Goal: Task Accomplishment & Management: Manage account settings

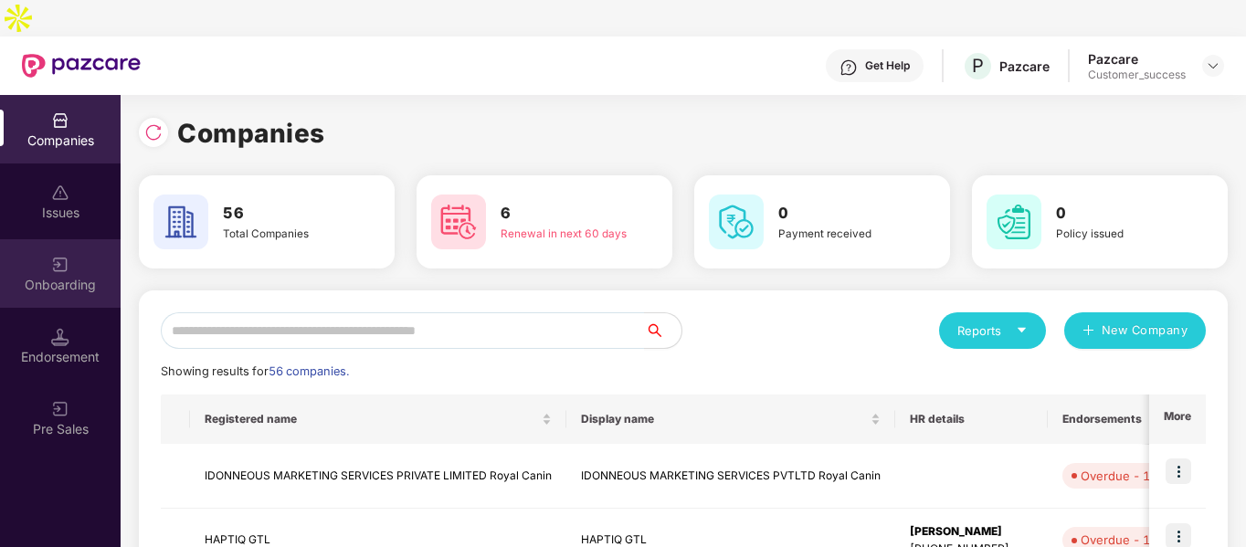
click at [48, 239] on div "Onboarding" at bounding box center [60, 273] width 121 height 69
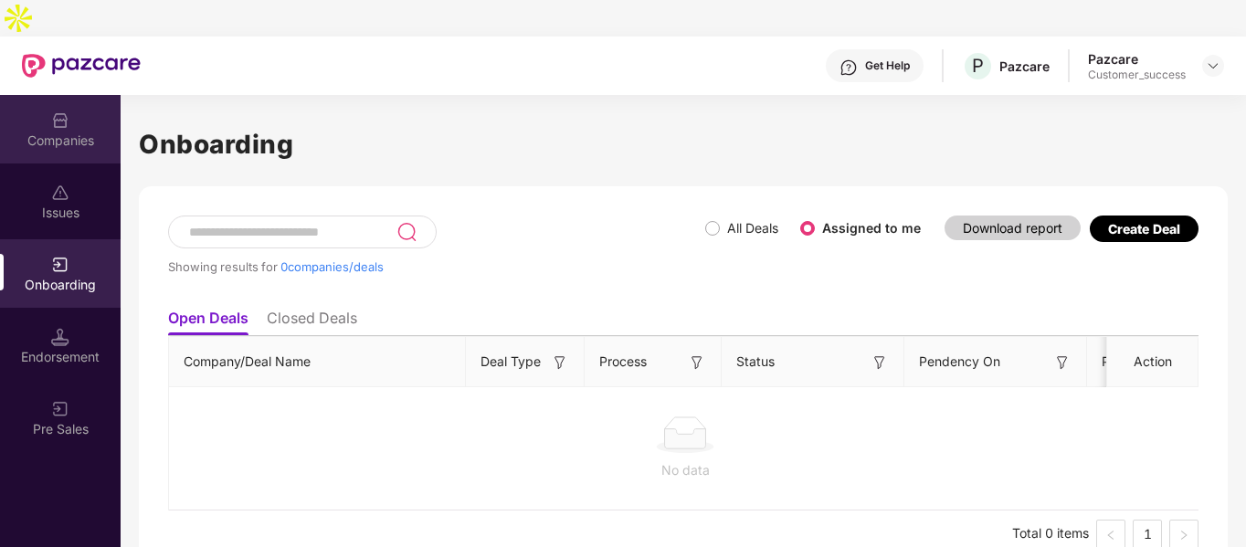
click at [56, 111] on img at bounding box center [60, 120] width 18 height 18
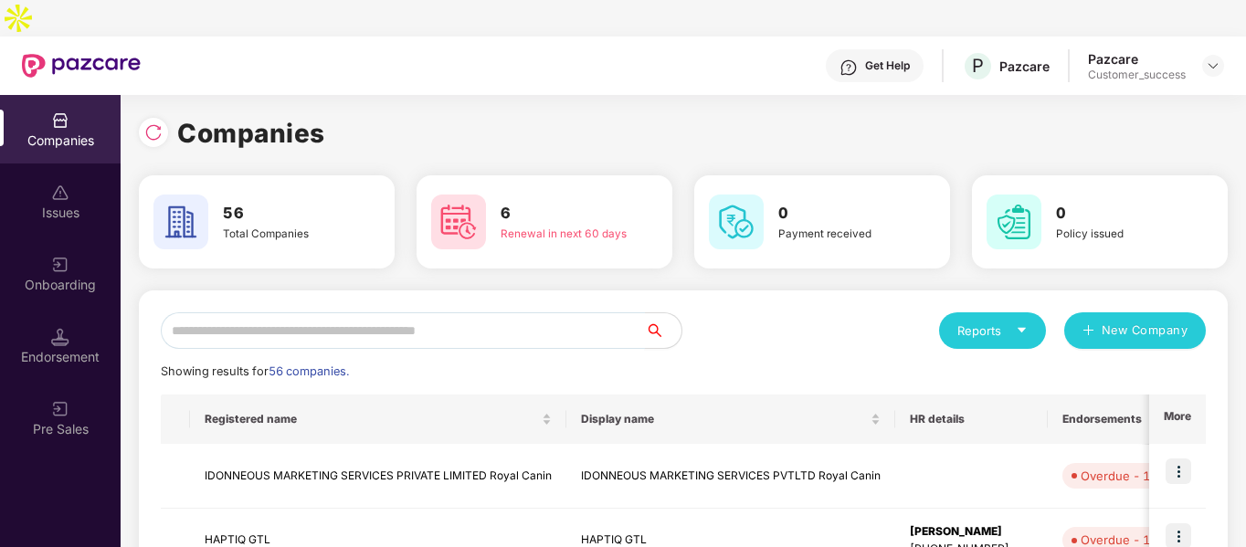
click at [328, 312] on input "text" at bounding box center [403, 330] width 484 height 37
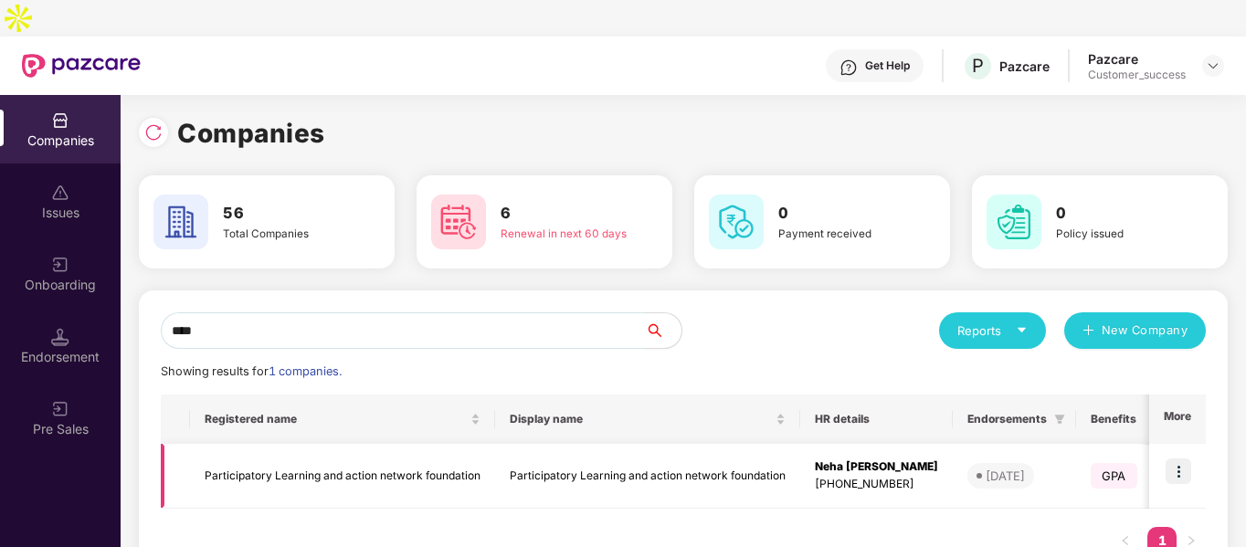
type input "****"
click at [1175, 459] on img at bounding box center [1179, 472] width 26 height 26
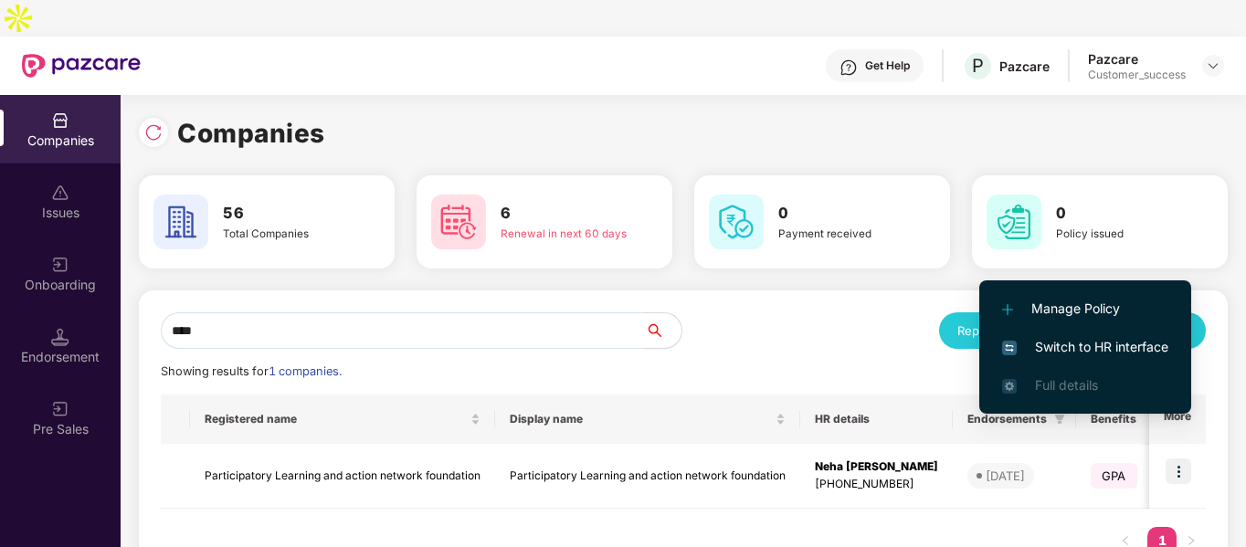
click at [1032, 335] on li "Switch to HR interface" at bounding box center [1085, 347] width 212 height 38
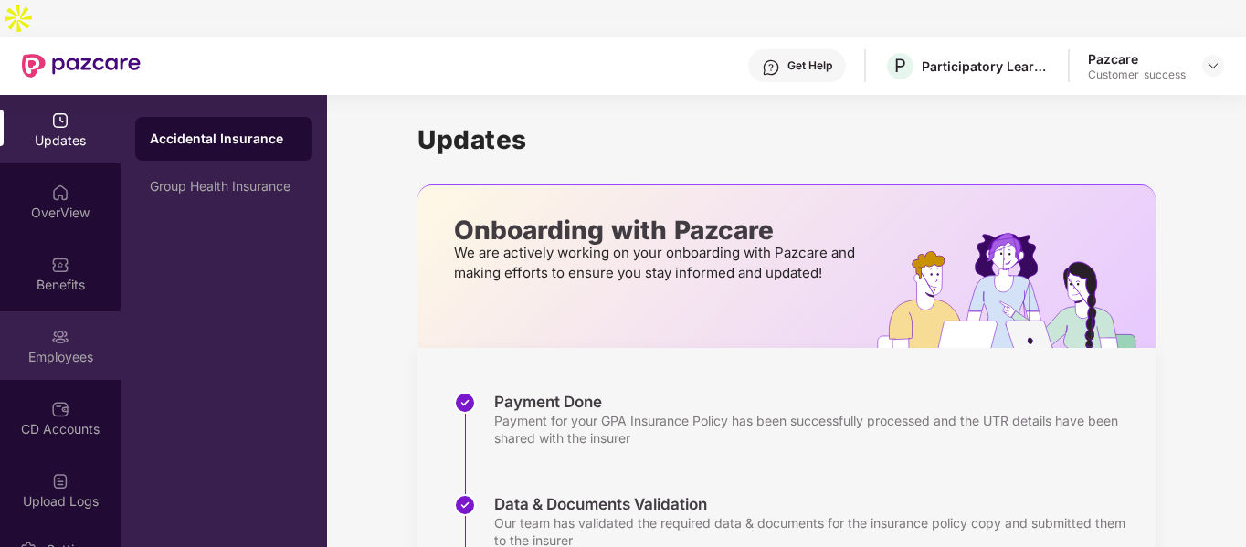
click at [58, 348] on div "Employees" at bounding box center [60, 357] width 121 height 18
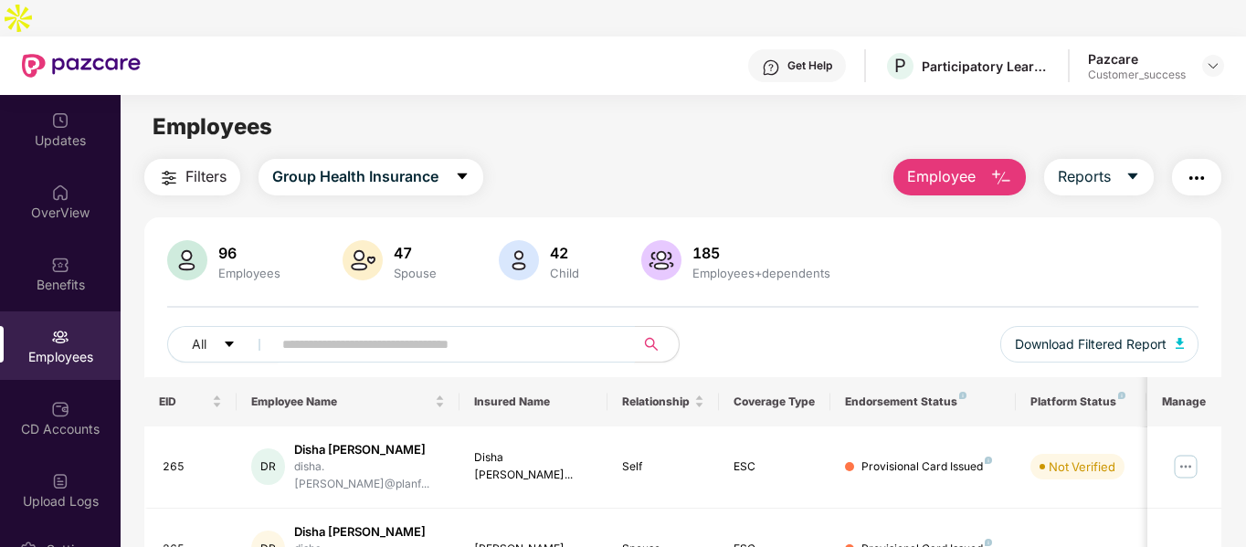
click at [409, 331] on input "text" at bounding box center [446, 344] width 328 height 27
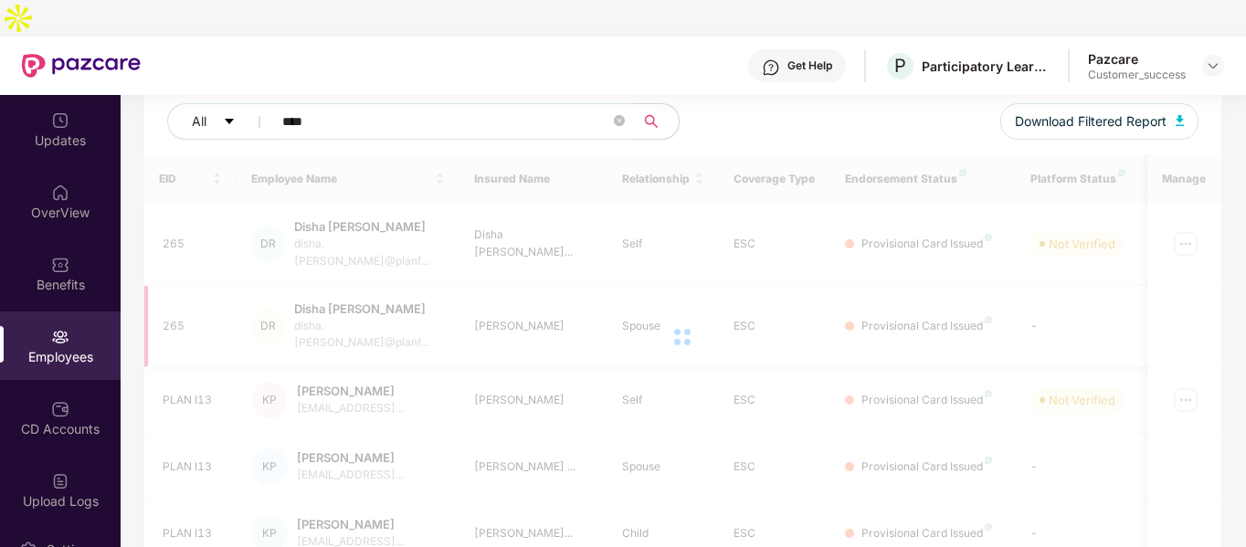
scroll to position [109, 0]
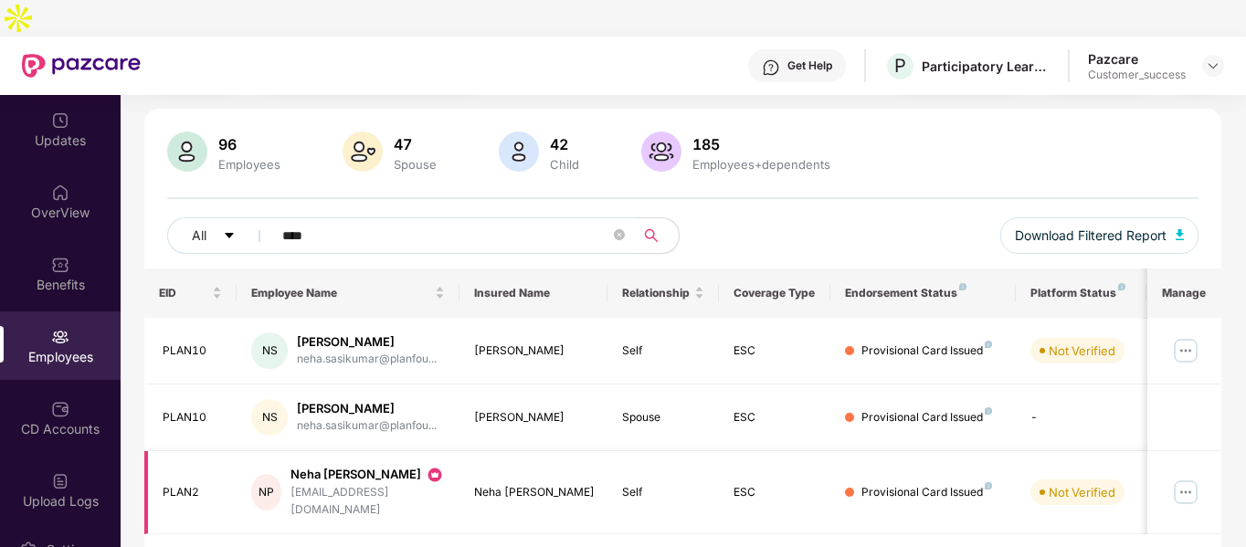
type input "****"
click at [1181, 478] on img at bounding box center [1185, 492] width 29 height 29
click at [935, 176] on div "96 Employees 47 Spouse 42 Child 185 Employees+dependents All **** Download Filt…" at bounding box center [683, 200] width 1078 height 137
click at [1210, 58] on img at bounding box center [1213, 65] width 15 height 15
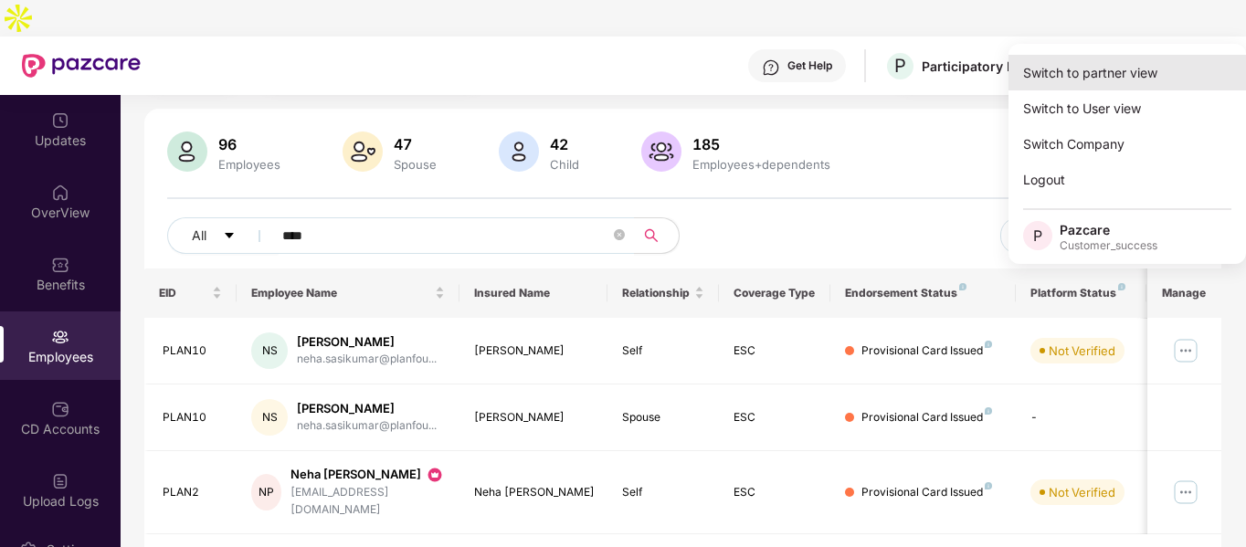
click at [1120, 61] on div "Switch to partner view" at bounding box center [1128, 73] width 238 height 36
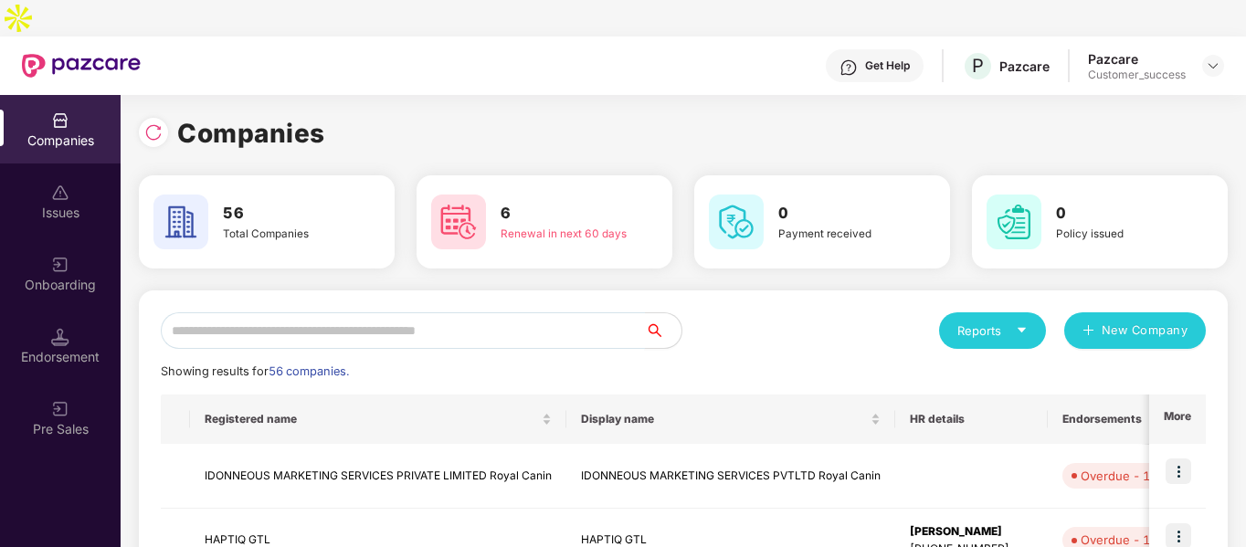
click at [553, 312] on input "text" at bounding box center [403, 330] width 484 height 37
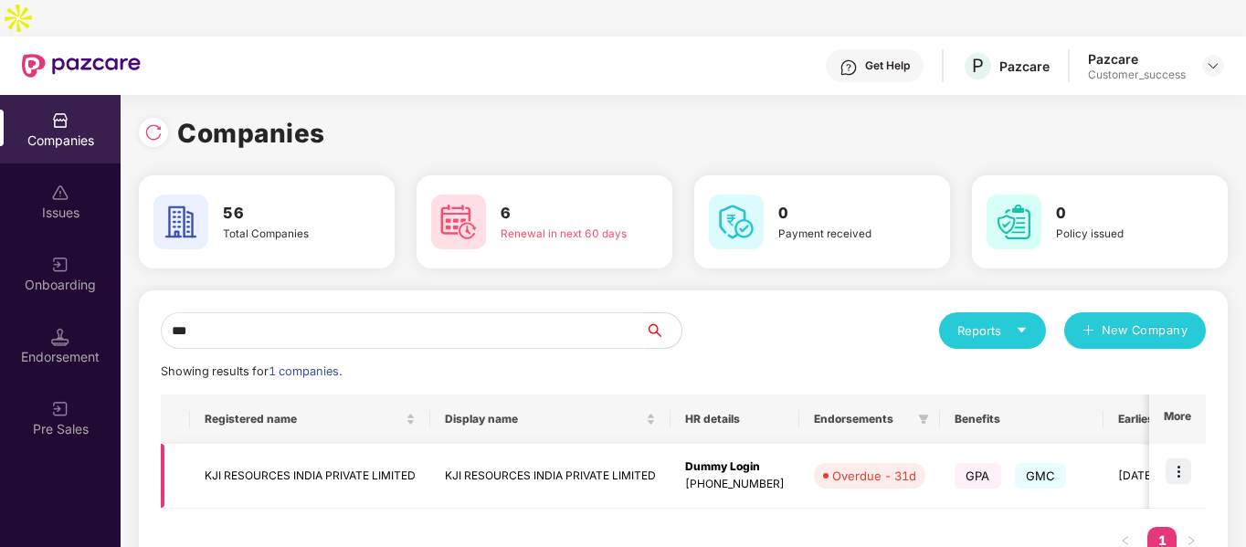
type input "***"
click at [1174, 459] on img at bounding box center [1179, 472] width 26 height 26
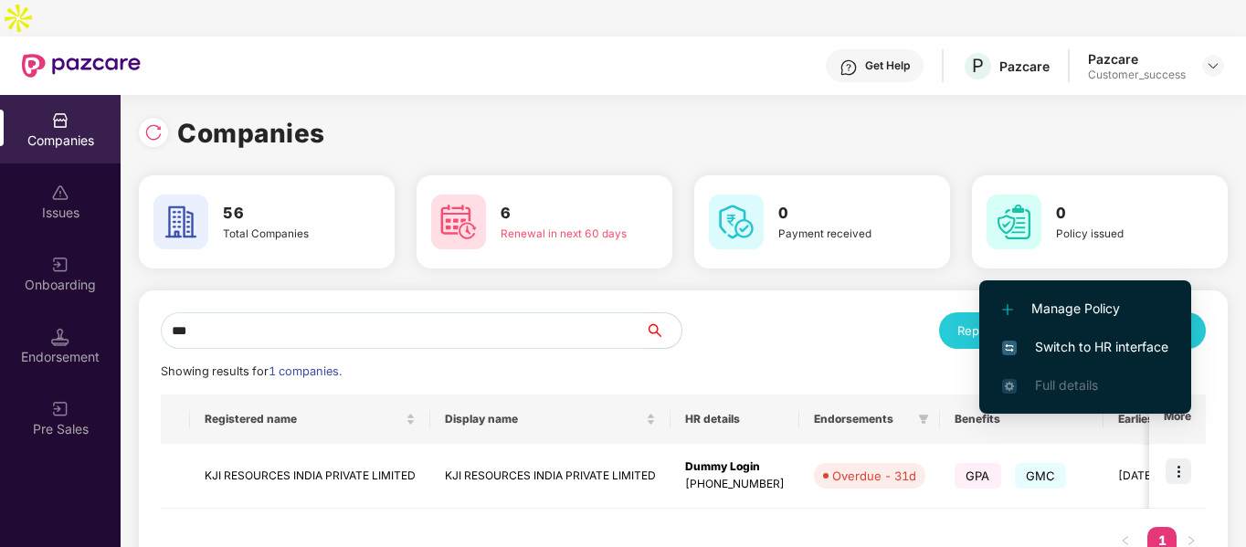
click at [1026, 333] on li "Switch to HR interface" at bounding box center [1085, 347] width 212 height 38
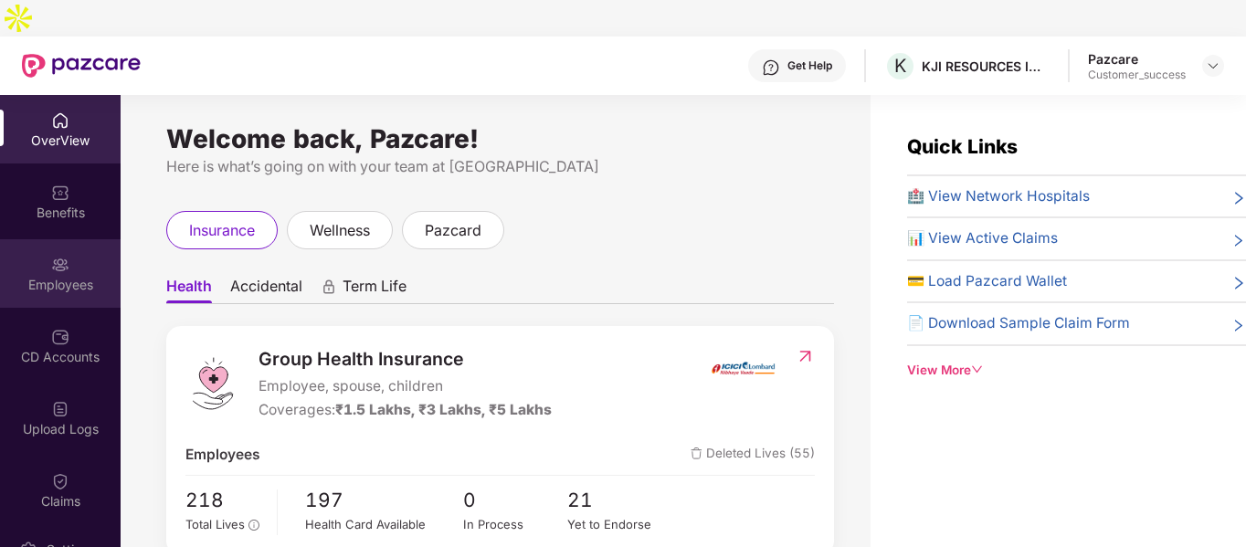
click at [25, 239] on div "Employees" at bounding box center [60, 273] width 121 height 69
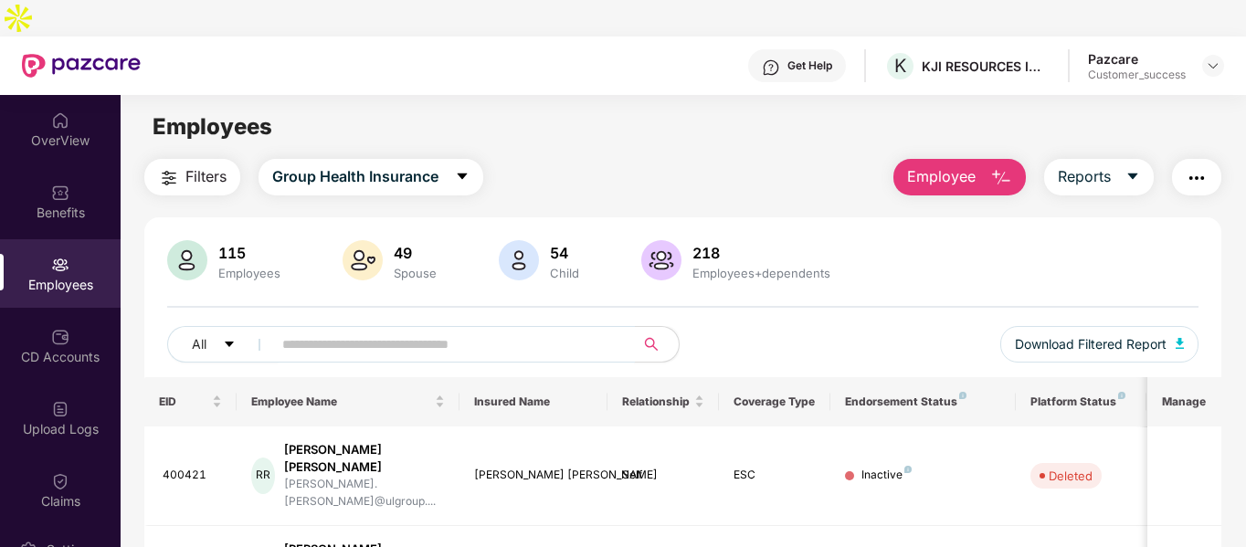
click at [349, 331] on input "text" at bounding box center [446, 344] width 328 height 27
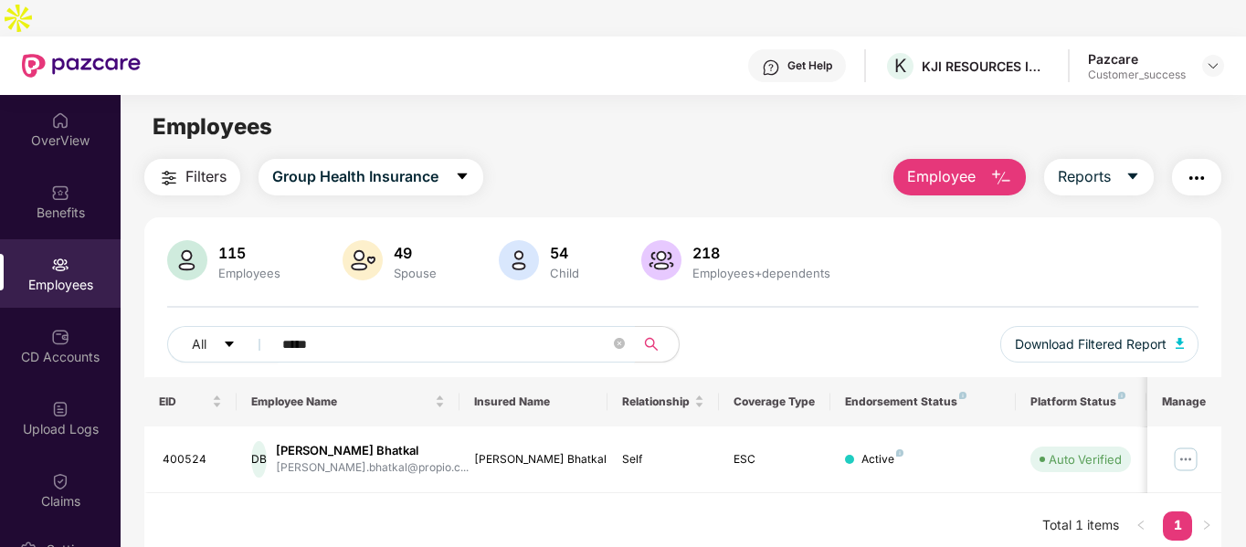
scroll to position [58, 0]
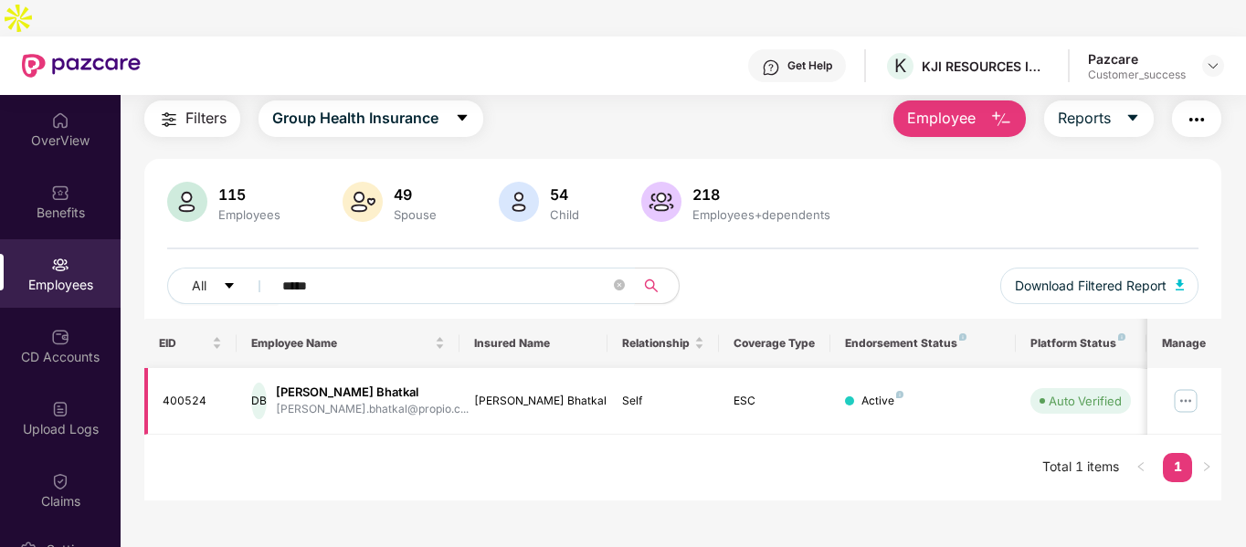
type input "*****"
click at [172, 393] on div "400524" at bounding box center [193, 401] width 60 height 17
copy div "400524"
click at [1212, 55] on div at bounding box center [1213, 66] width 22 height 22
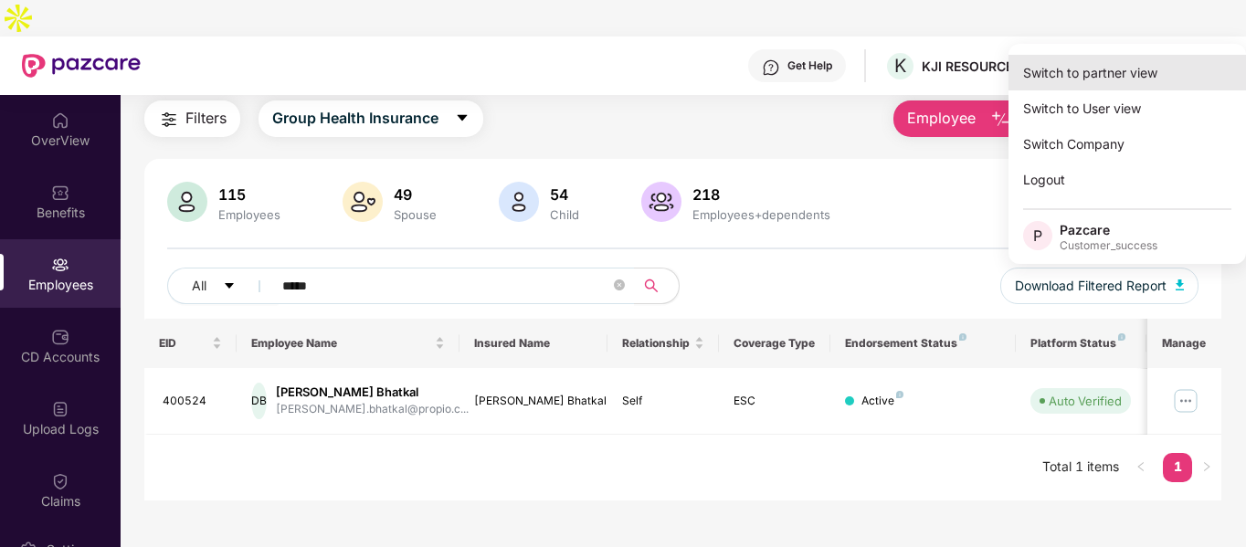
click at [1137, 72] on div "Switch to partner view" at bounding box center [1128, 73] width 238 height 36
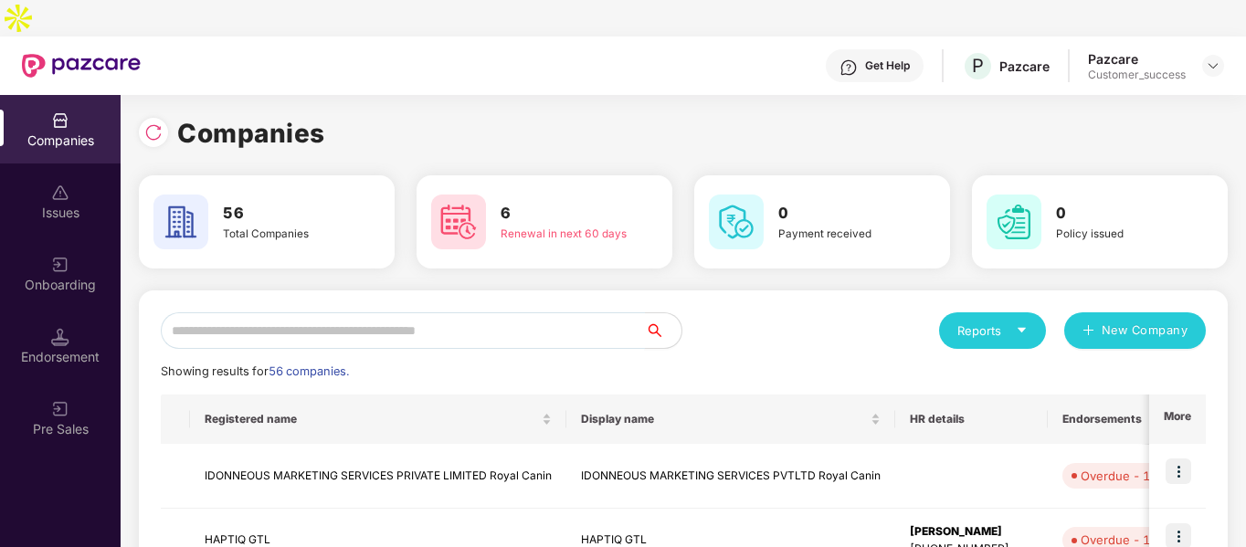
click at [398, 312] on input "text" at bounding box center [403, 330] width 484 height 37
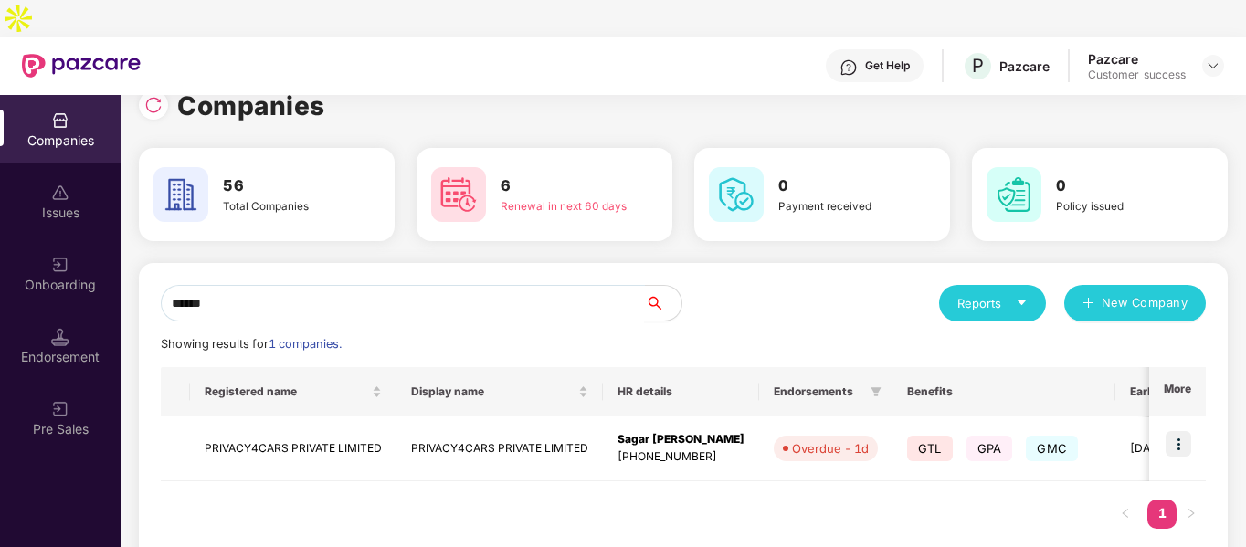
scroll to position [27, 0]
type input "******"
click at [1180, 431] on img at bounding box center [1179, 444] width 26 height 26
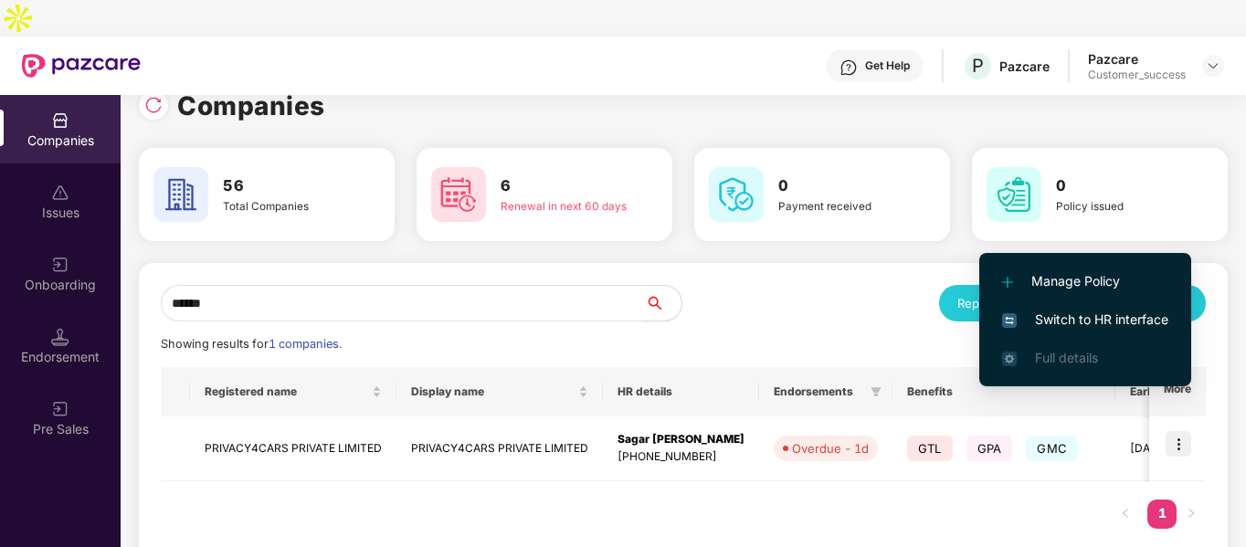
click at [1049, 318] on span "Switch to HR interface" at bounding box center [1085, 320] width 166 height 20
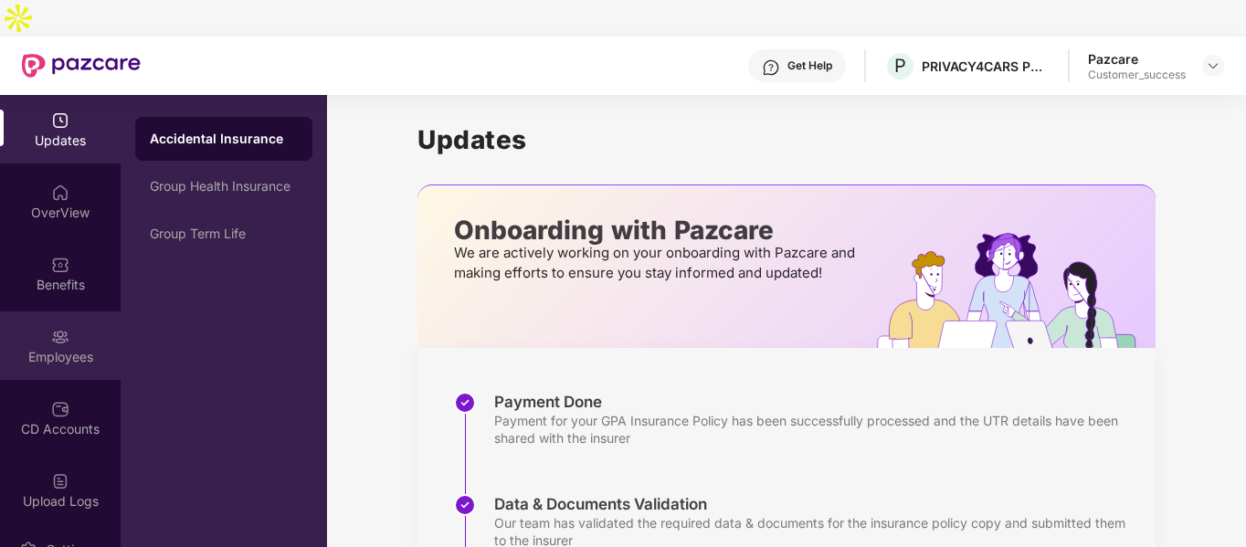
click at [51, 328] on img at bounding box center [60, 337] width 18 height 18
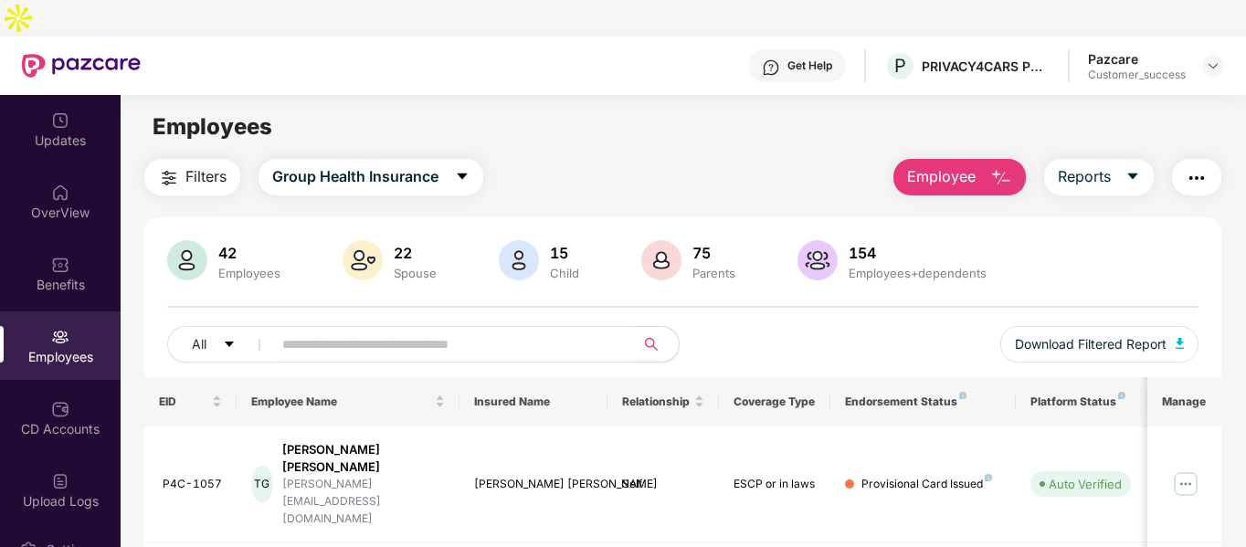
click at [529, 331] on input "text" at bounding box center [446, 344] width 328 height 27
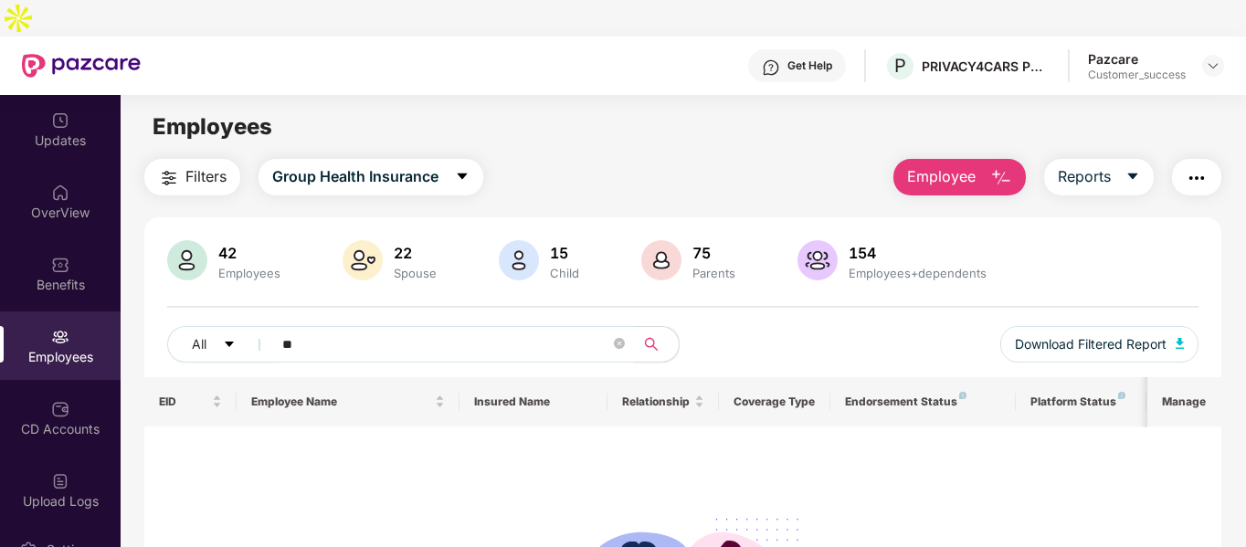
type input "*"
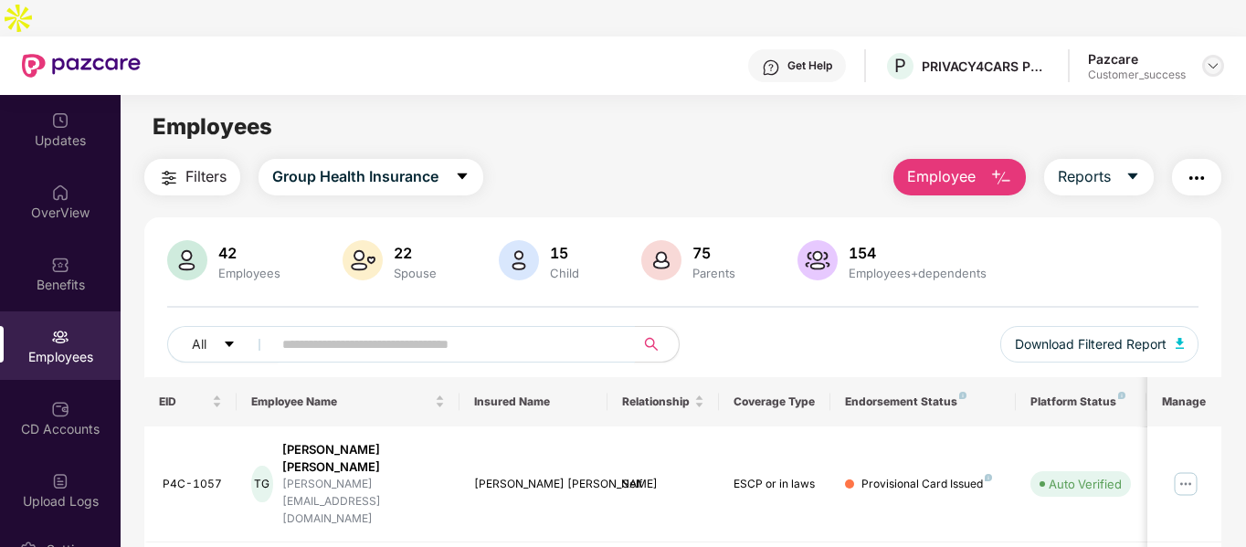
click at [1213, 58] on img at bounding box center [1213, 65] width 15 height 15
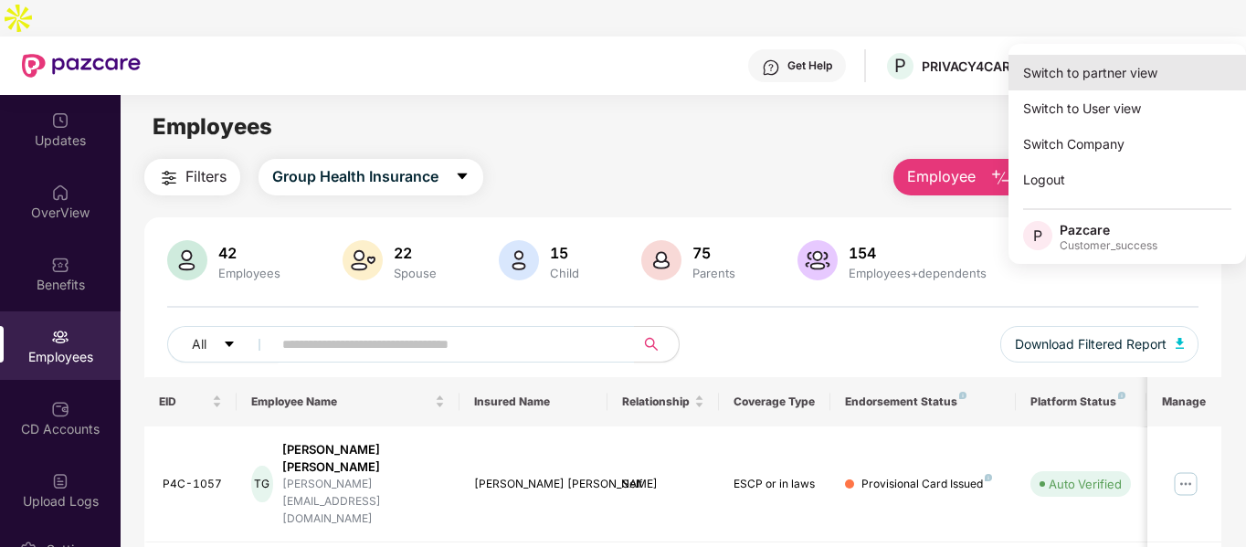
click at [1113, 66] on div "Switch to partner view" at bounding box center [1128, 73] width 238 height 36
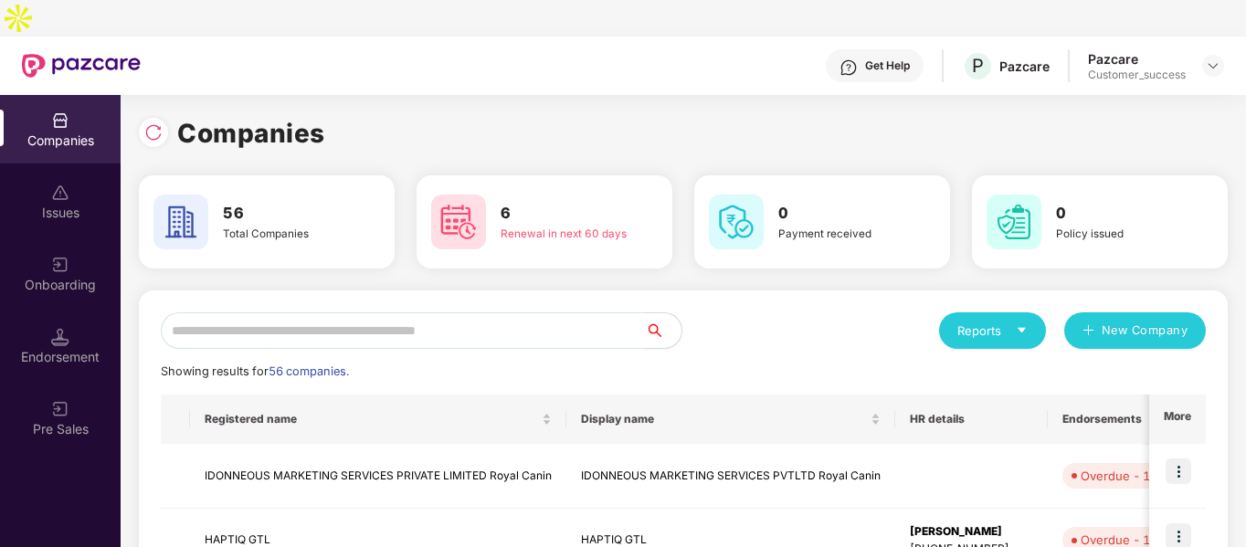
scroll to position [0, 2]
click at [422, 312] on input "text" at bounding box center [403, 330] width 484 height 37
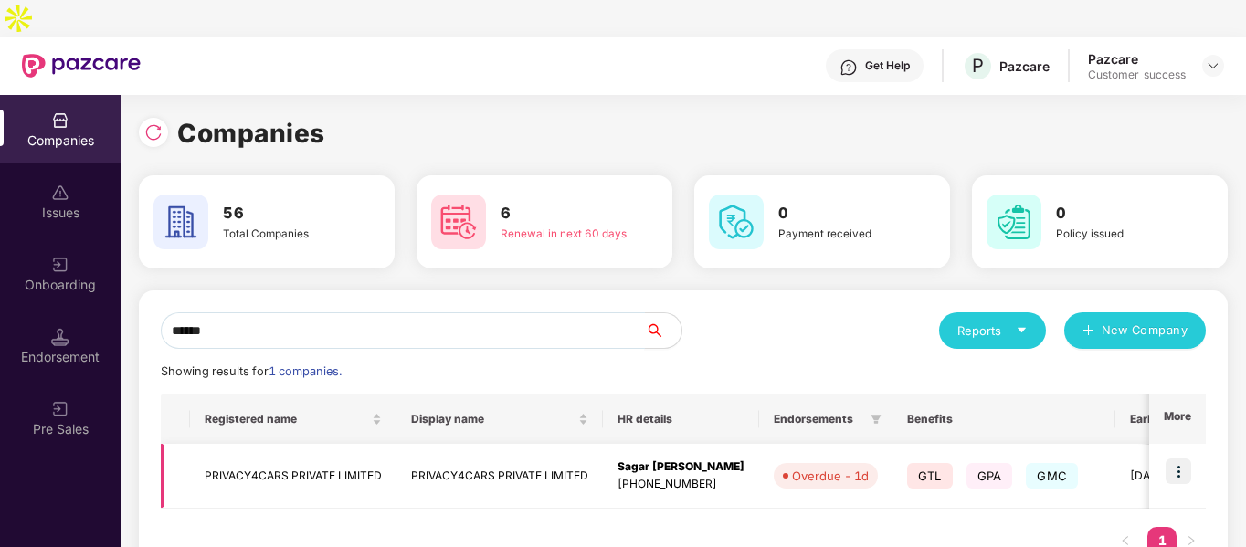
type input "******"
click at [1170, 459] on img at bounding box center [1179, 472] width 26 height 26
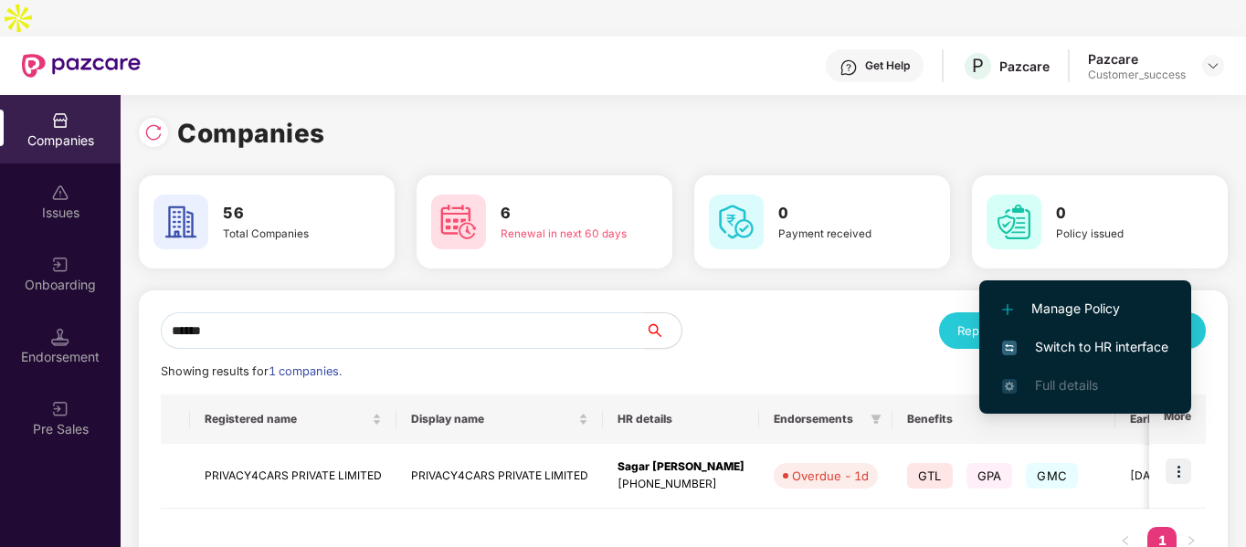
click at [1029, 335] on li "Switch to HR interface" at bounding box center [1085, 347] width 212 height 38
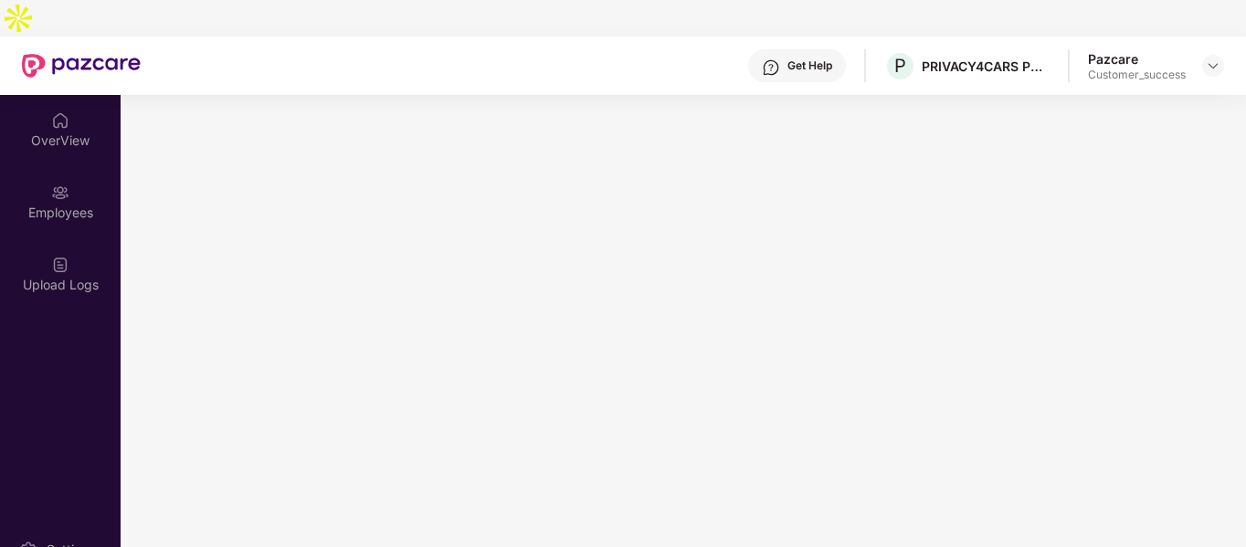
scroll to position [0, 0]
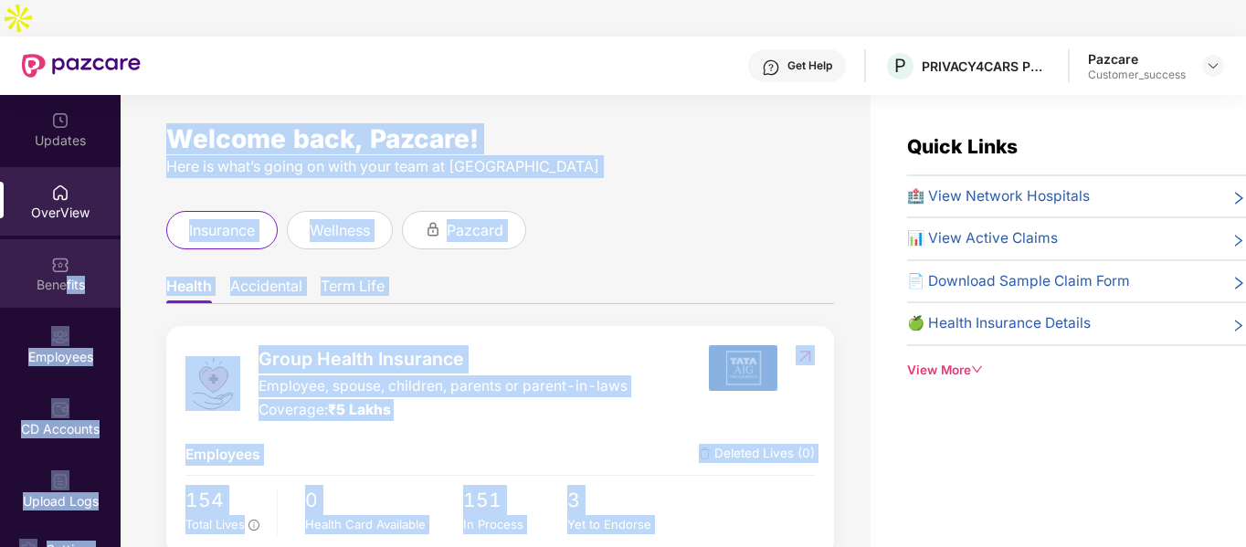
drag, startPoint x: 1029, startPoint y: 335, endPoint x: 57, endPoint y: 251, distance: 975.6
click at [57, 251] on div "Updates OverView Benefits Employees CD Accounts Upload Logs Claims 13 Endorseme…" at bounding box center [623, 339] width 1246 height 489
click at [156, 174] on div "Welcome back, Pazcare! Here is what’s going on with your team at Pazcare insura…" at bounding box center [496, 350] width 750 height 511
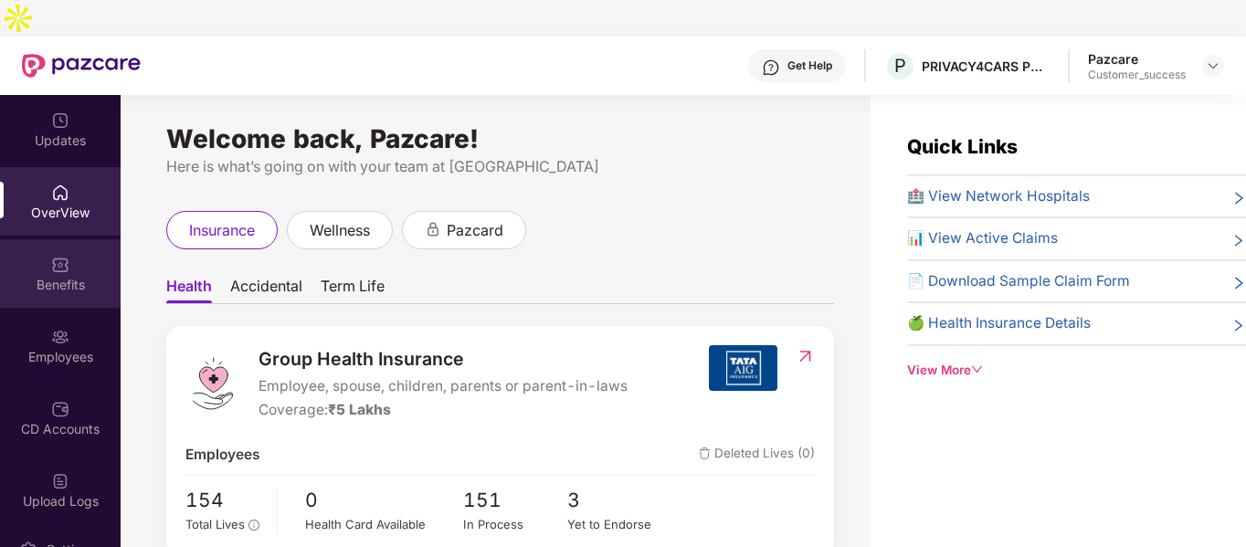
click at [97, 239] on div "Benefits" at bounding box center [60, 273] width 121 height 69
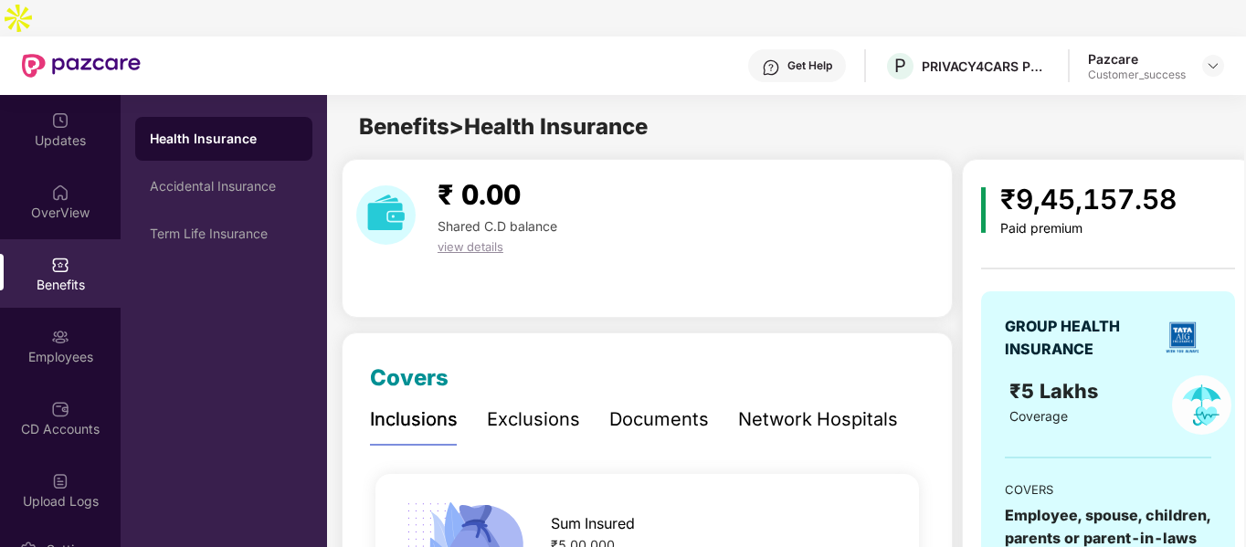
click at [647, 395] on div "Documents" at bounding box center [659, 420] width 100 height 50
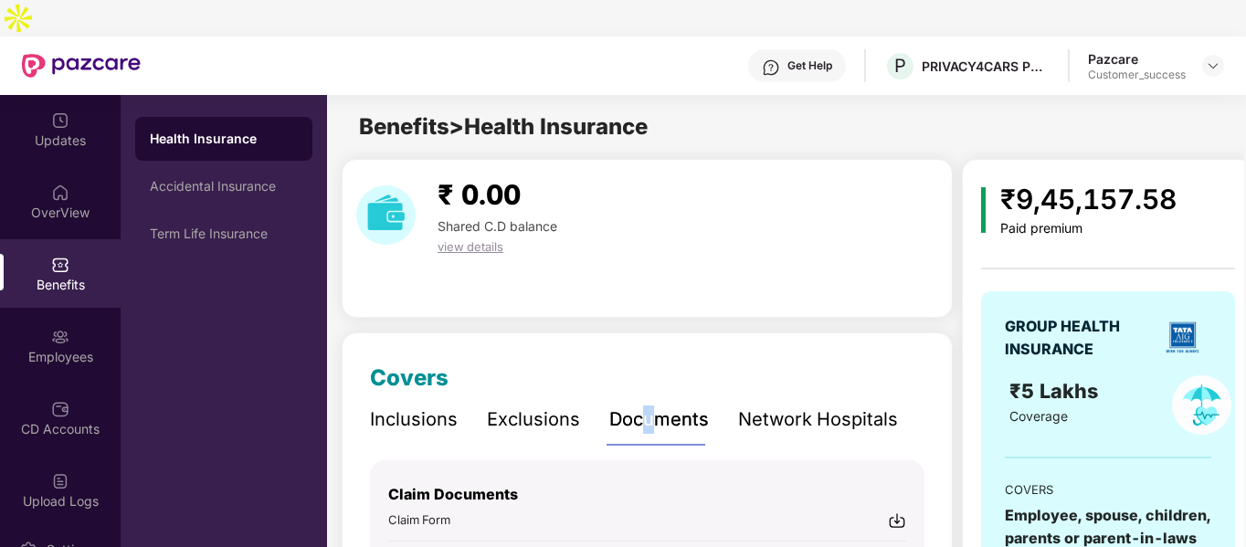
scroll to position [265, 0]
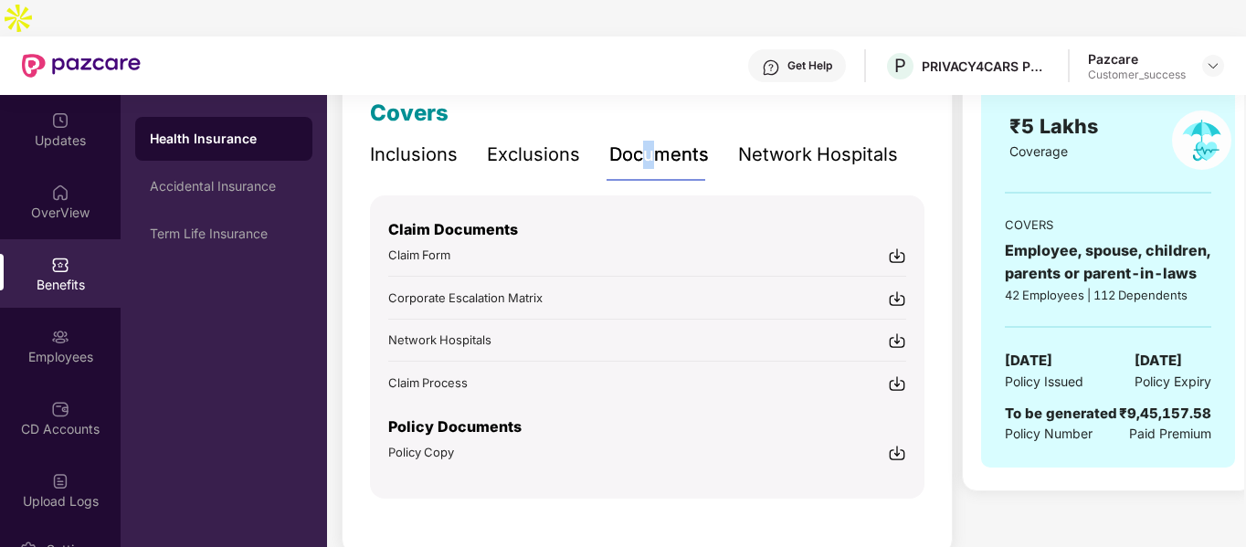
click at [898, 247] on img at bounding box center [897, 256] width 18 height 18
click at [1220, 58] on img at bounding box center [1213, 65] width 15 height 15
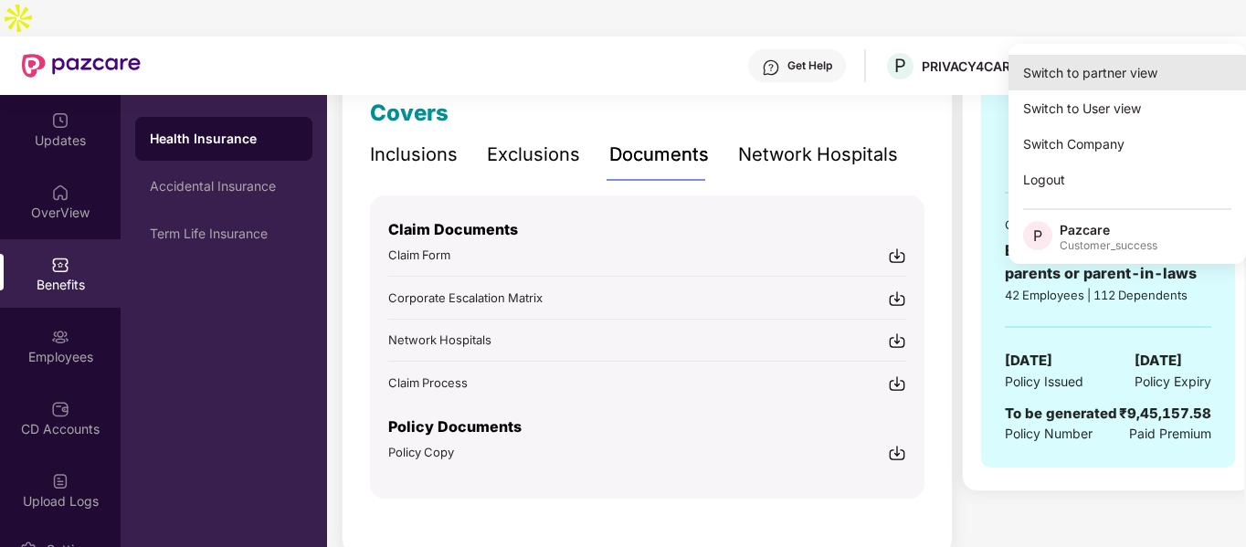
click at [1100, 69] on div "Switch to partner view" at bounding box center [1128, 73] width 238 height 36
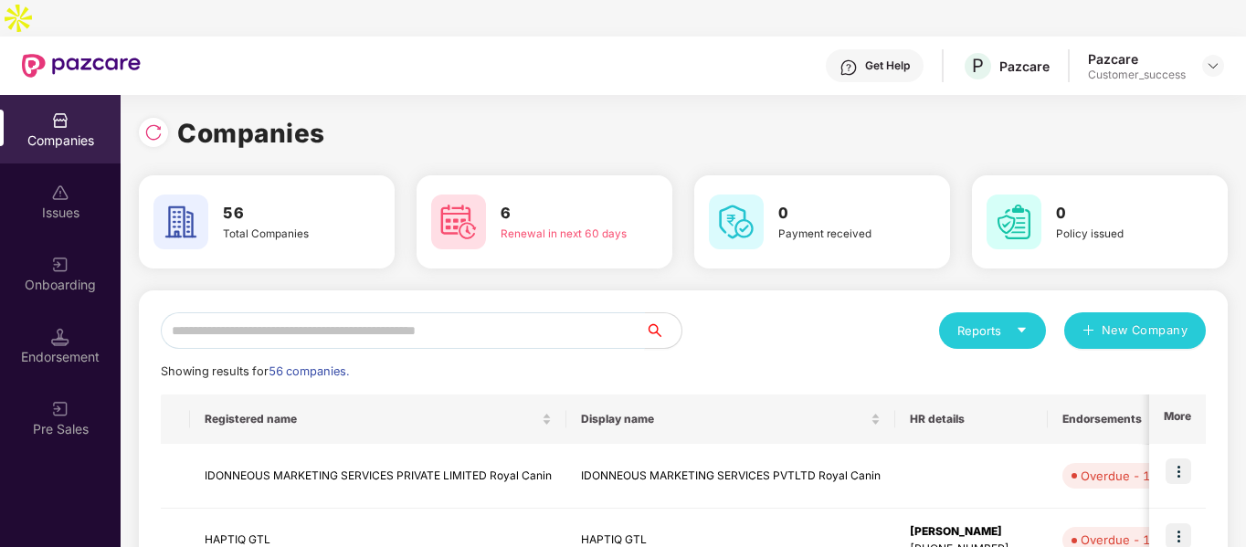
click at [413, 312] on input "text" at bounding box center [403, 330] width 484 height 37
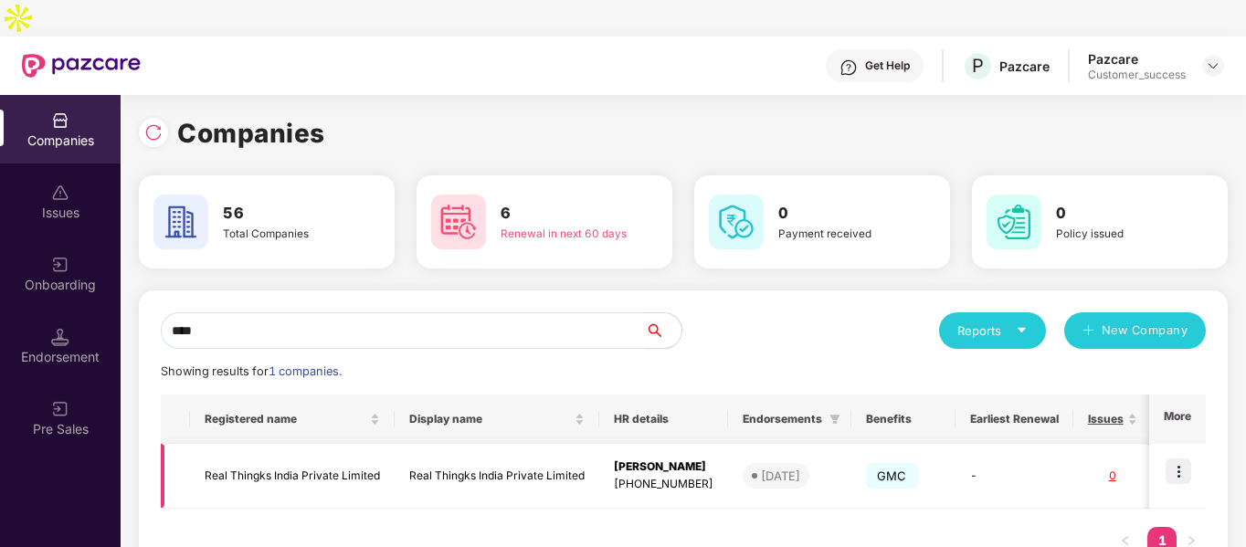
type input "****"
click at [1183, 459] on img at bounding box center [1179, 472] width 26 height 26
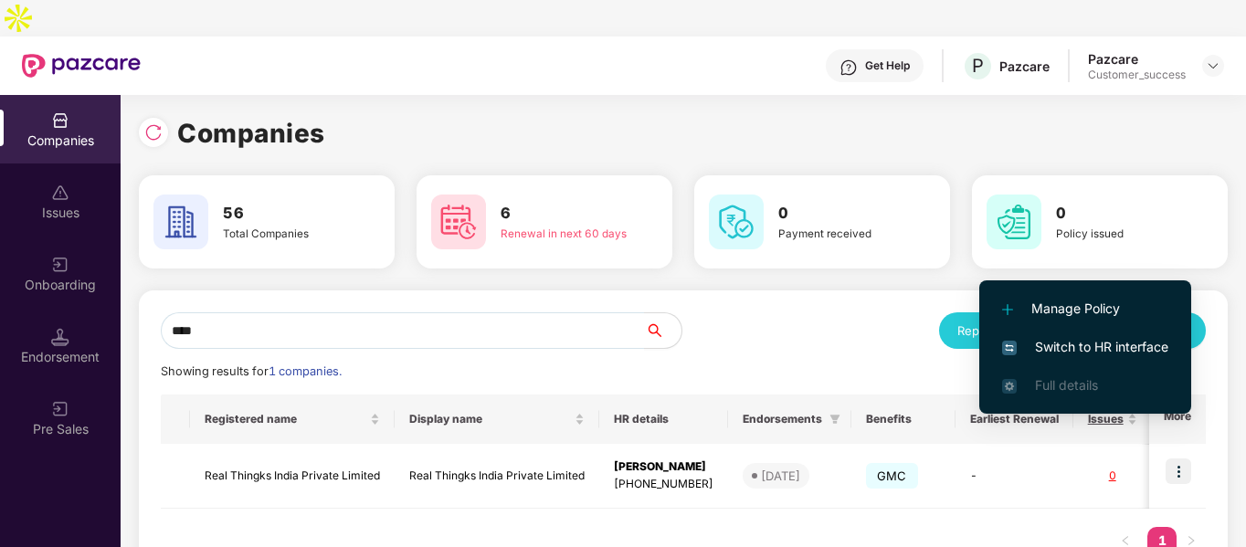
click at [1039, 344] on span "Switch to HR interface" at bounding box center [1085, 347] width 166 height 20
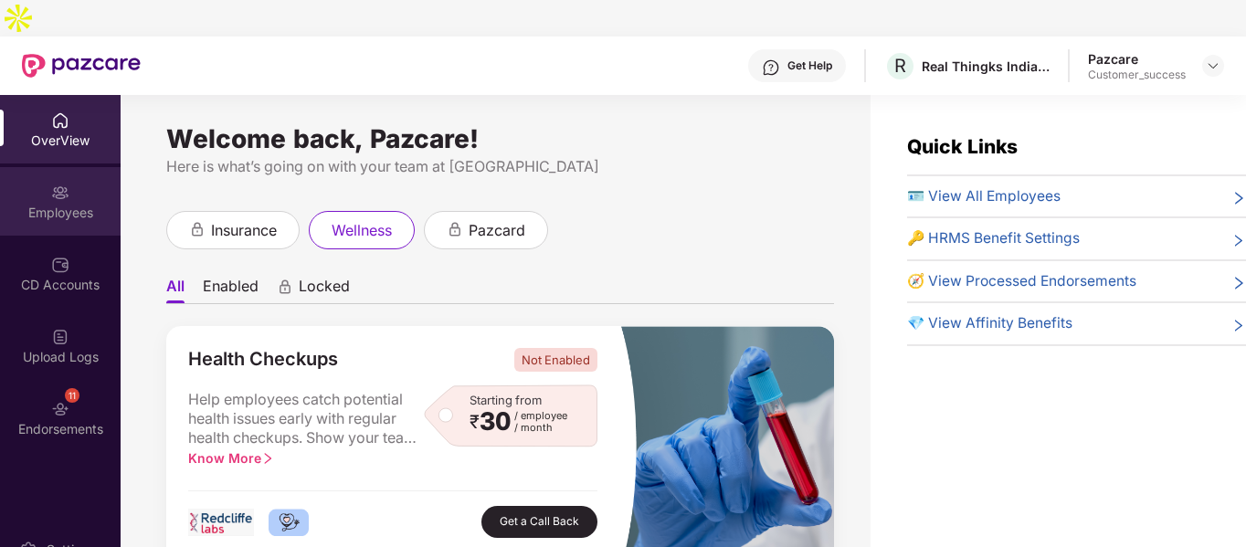
click at [70, 186] on div "Employees" at bounding box center [60, 201] width 121 height 69
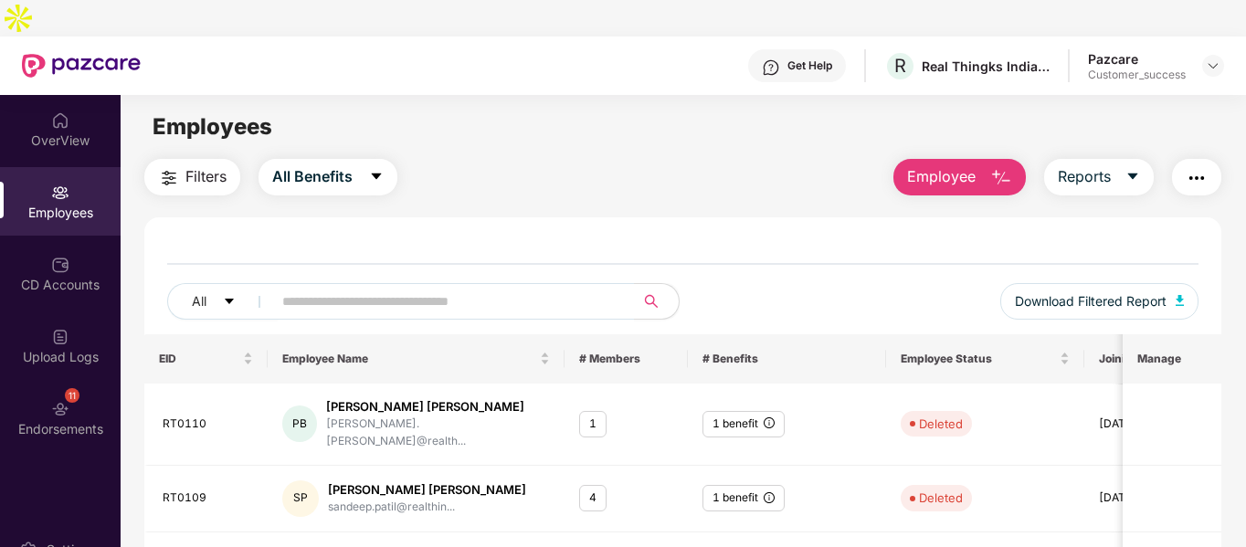
click at [1192, 167] on img "button" at bounding box center [1197, 178] width 22 height 22
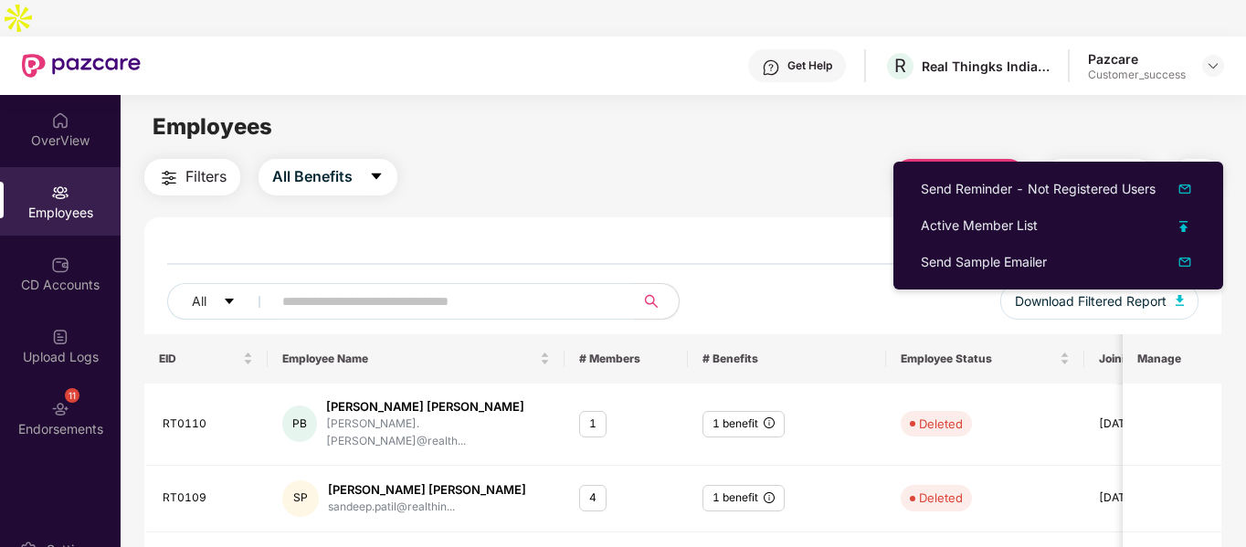
click at [825, 240] on div "All Download Filtered Report" at bounding box center [683, 287] width 1078 height 94
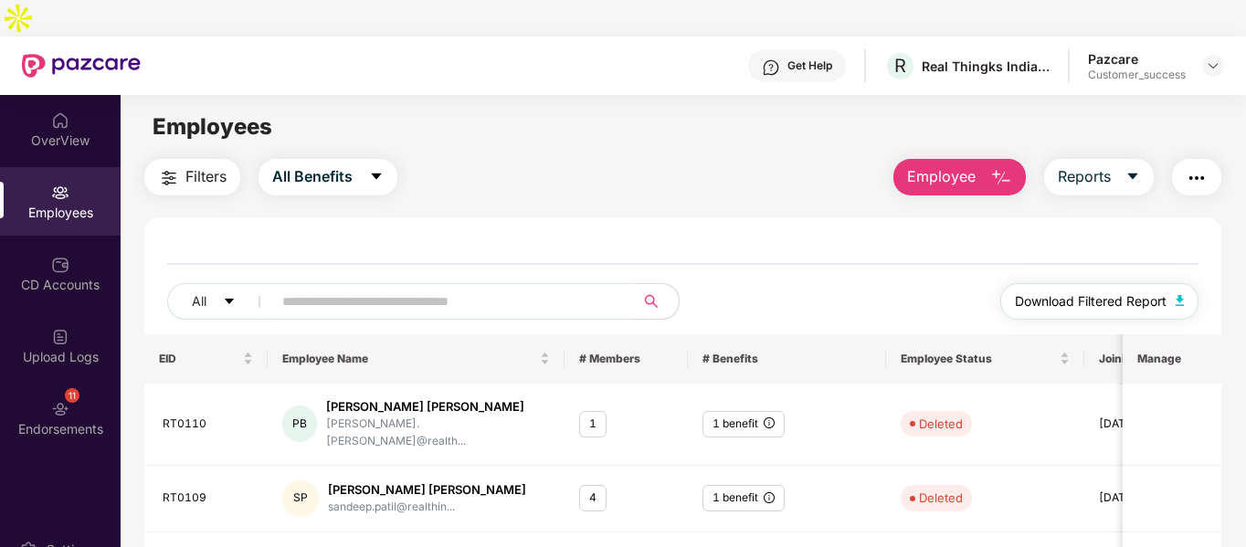
click at [1180, 283] on button "Download Filtered Report" at bounding box center [1099, 301] width 199 height 37
click at [621, 240] on div "All Download Filtered Report" at bounding box center [683, 287] width 1078 height 94
click at [1212, 58] on img at bounding box center [1213, 65] width 15 height 15
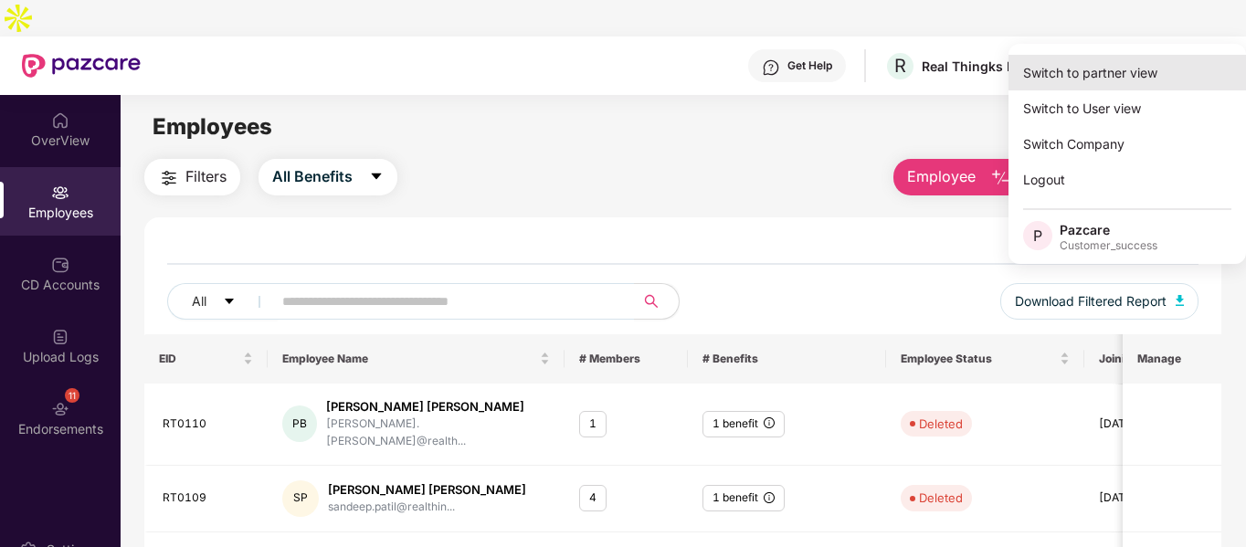
click at [1104, 66] on div "Switch to partner view" at bounding box center [1128, 73] width 238 height 36
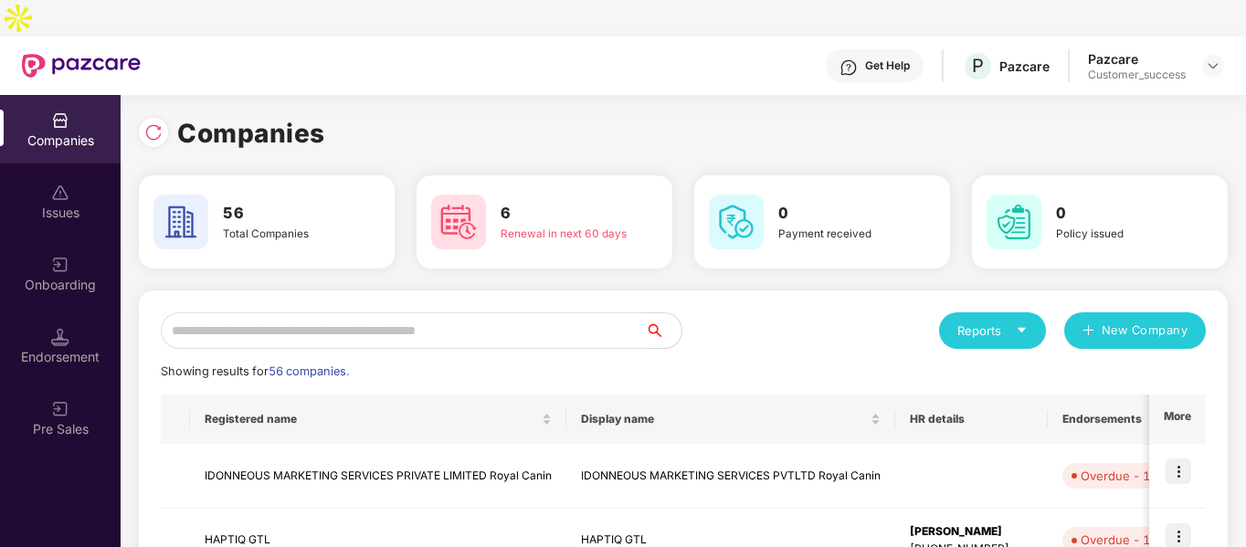
click at [287, 312] on input "text" at bounding box center [403, 330] width 484 height 37
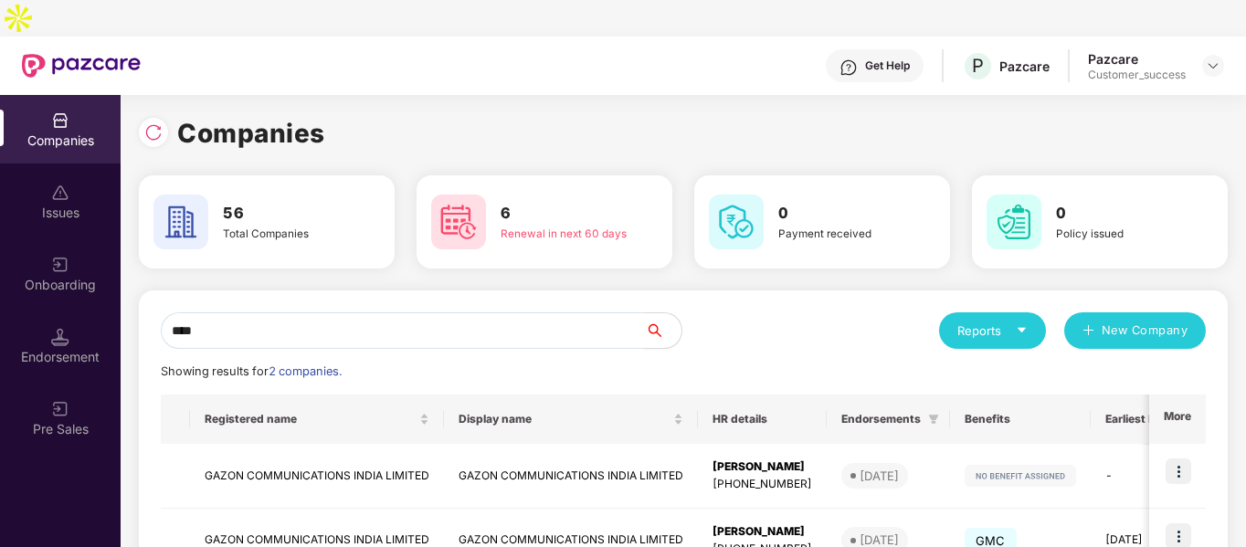
scroll to position [91, 0]
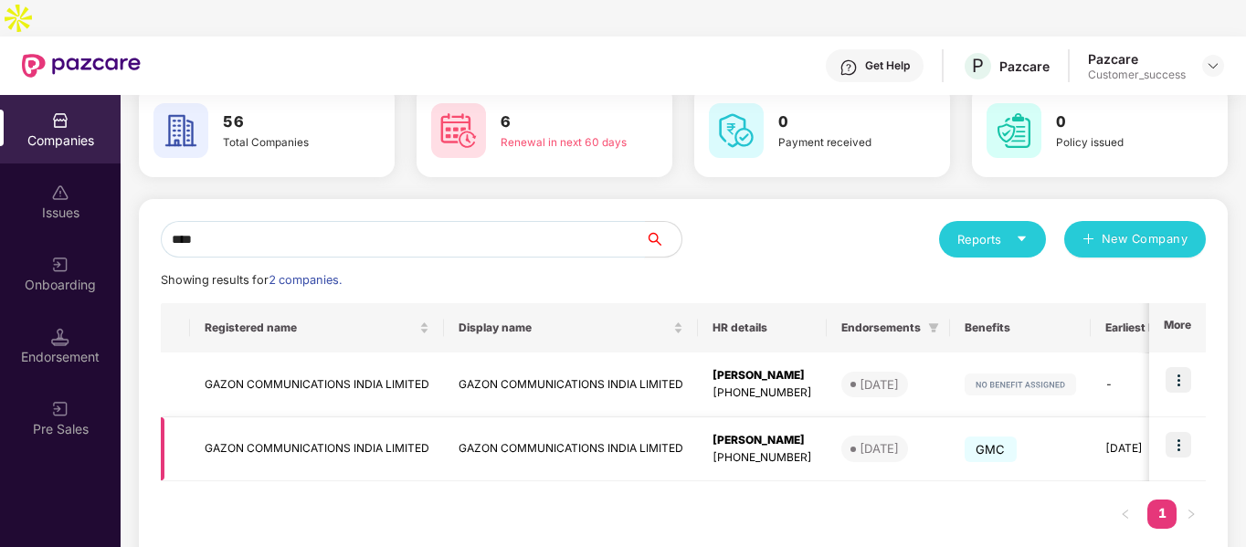
type input "****"
click at [1172, 432] on img at bounding box center [1179, 445] width 26 height 26
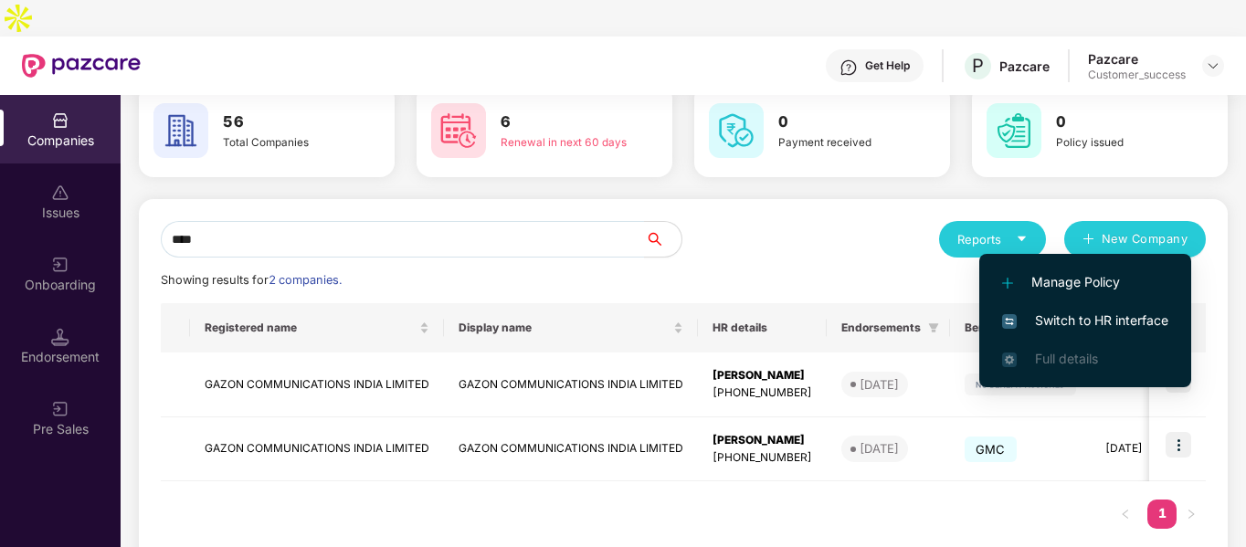
click at [1060, 326] on span "Switch to HR interface" at bounding box center [1085, 321] width 166 height 20
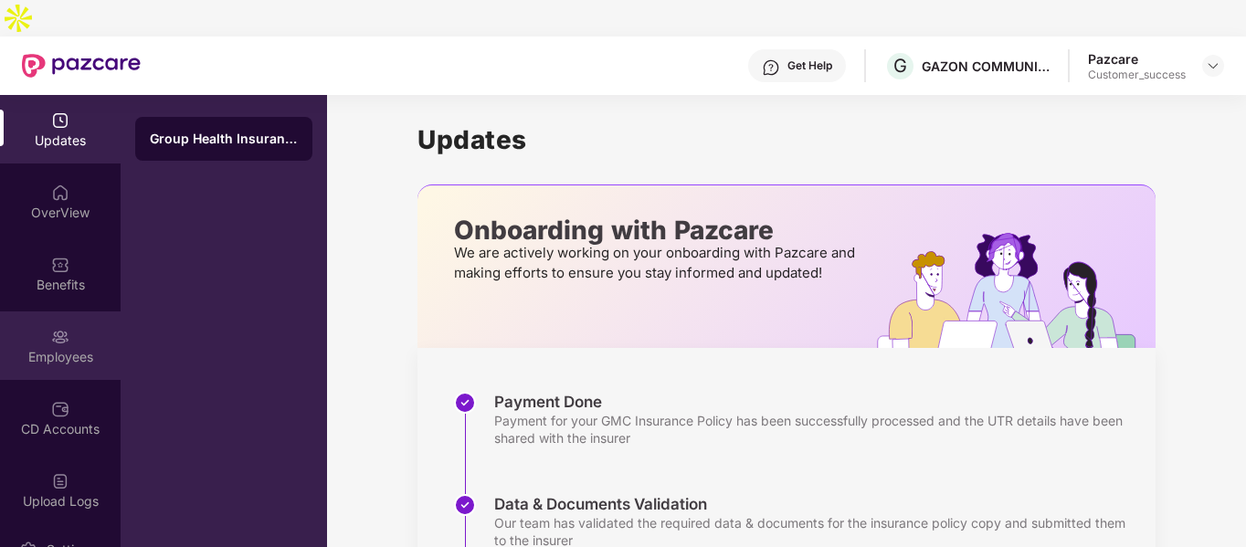
click at [75, 348] on div "Employees" at bounding box center [60, 357] width 121 height 18
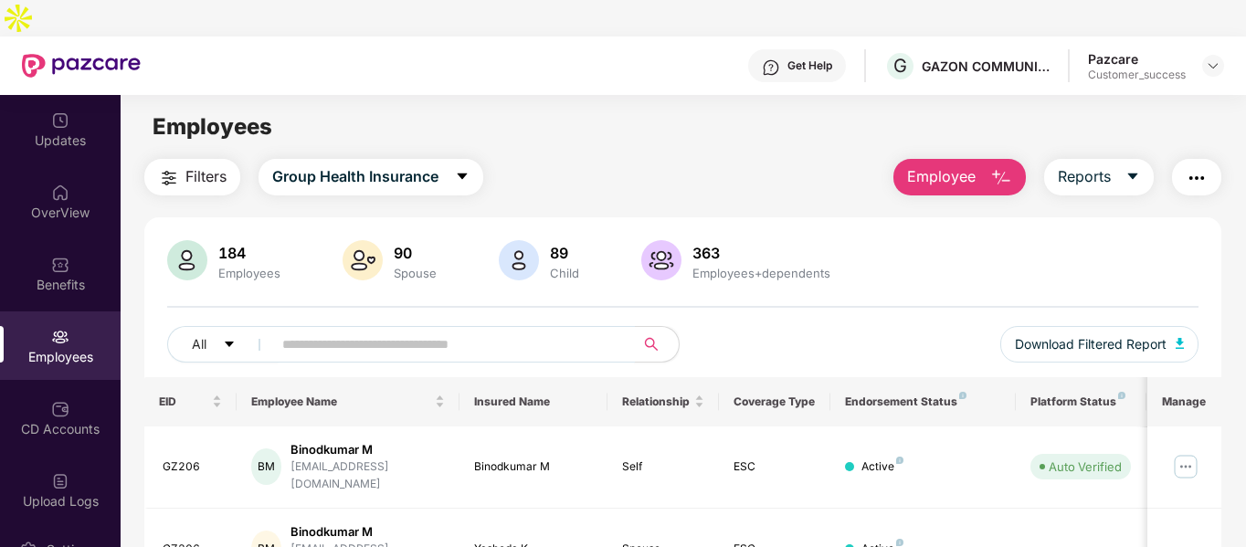
click at [493, 331] on input "text" at bounding box center [446, 344] width 328 height 27
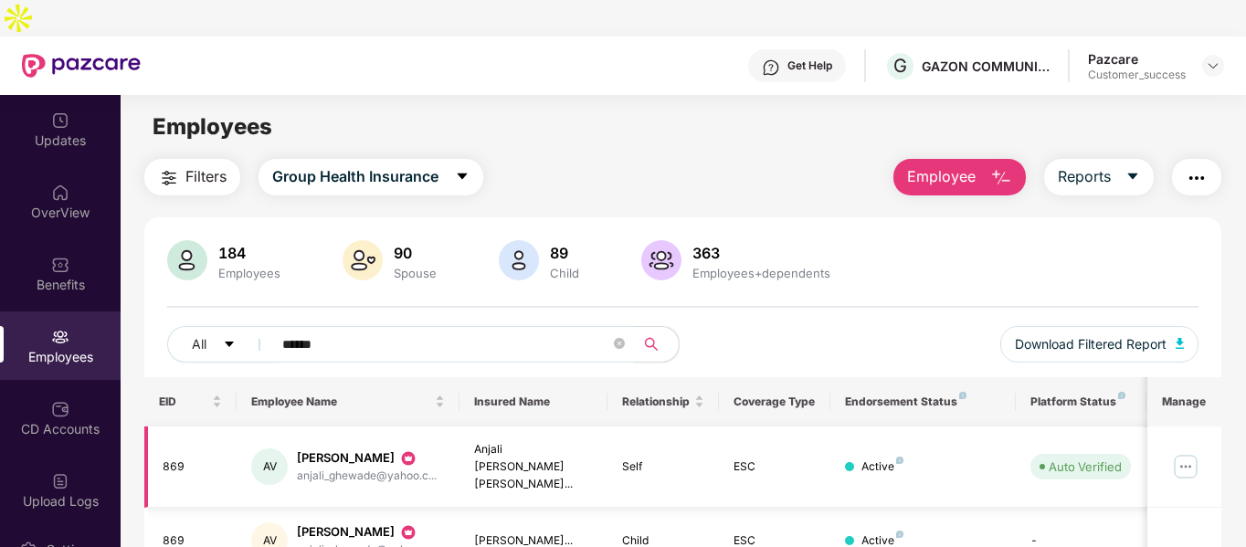
scroll to position [58, 0]
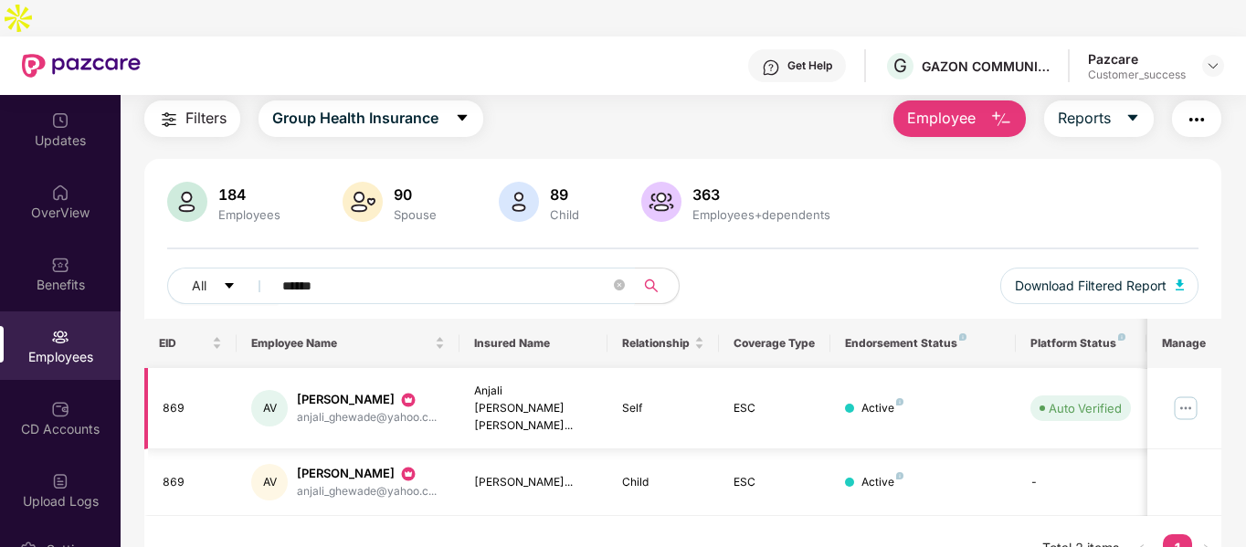
type input "******"
click at [1178, 394] on img at bounding box center [1185, 408] width 29 height 29
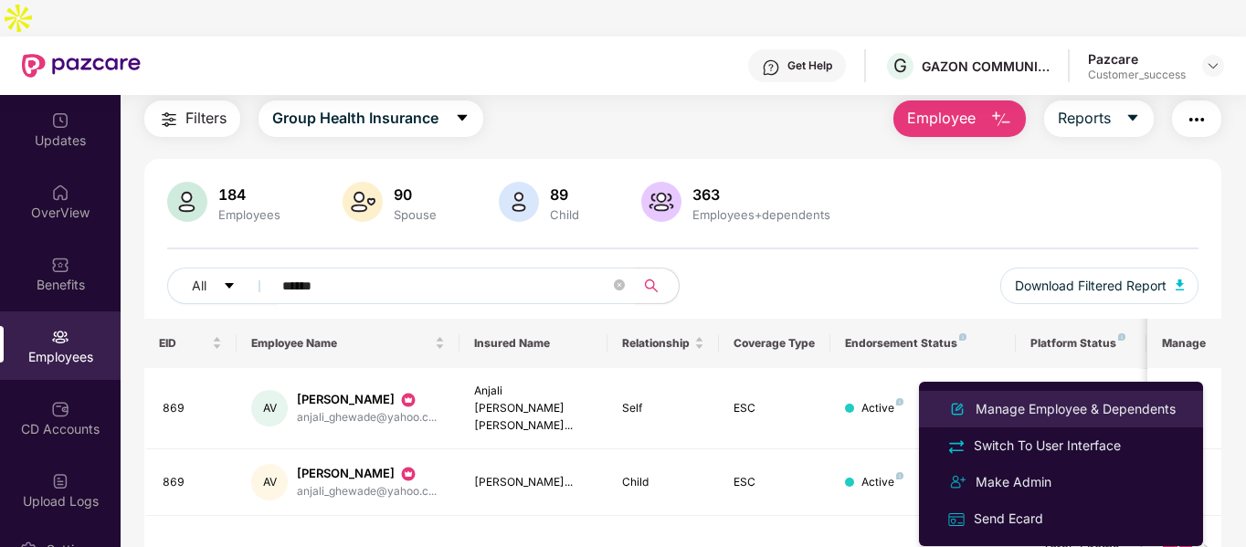
click at [1006, 417] on div "Manage Employee & Dependents" at bounding box center [1075, 409] width 207 height 20
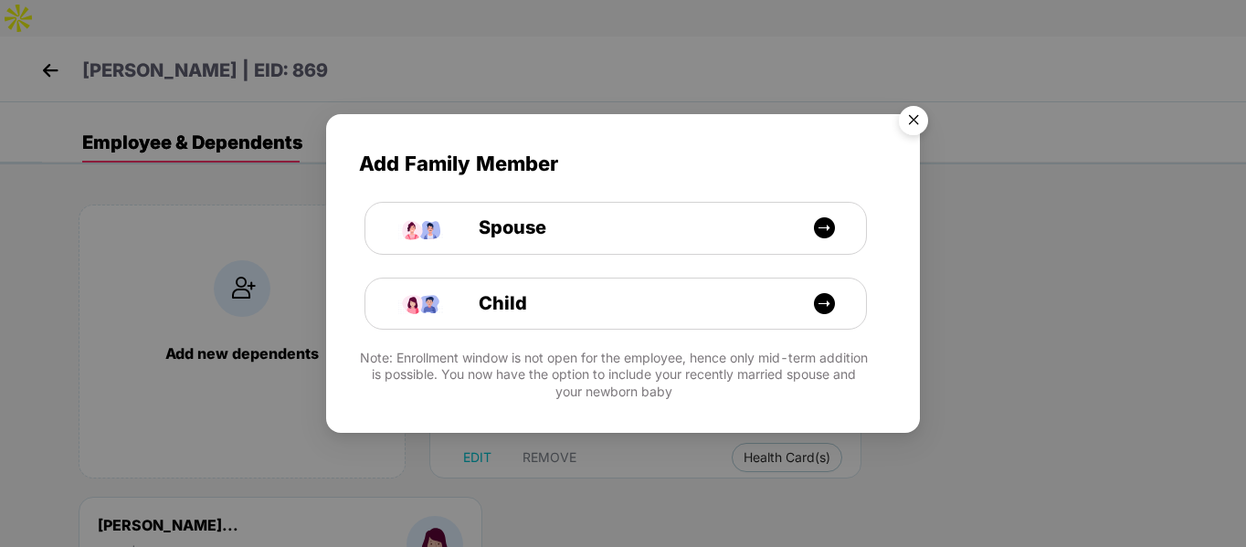
click at [912, 115] on img "Close" at bounding box center [913, 123] width 51 height 51
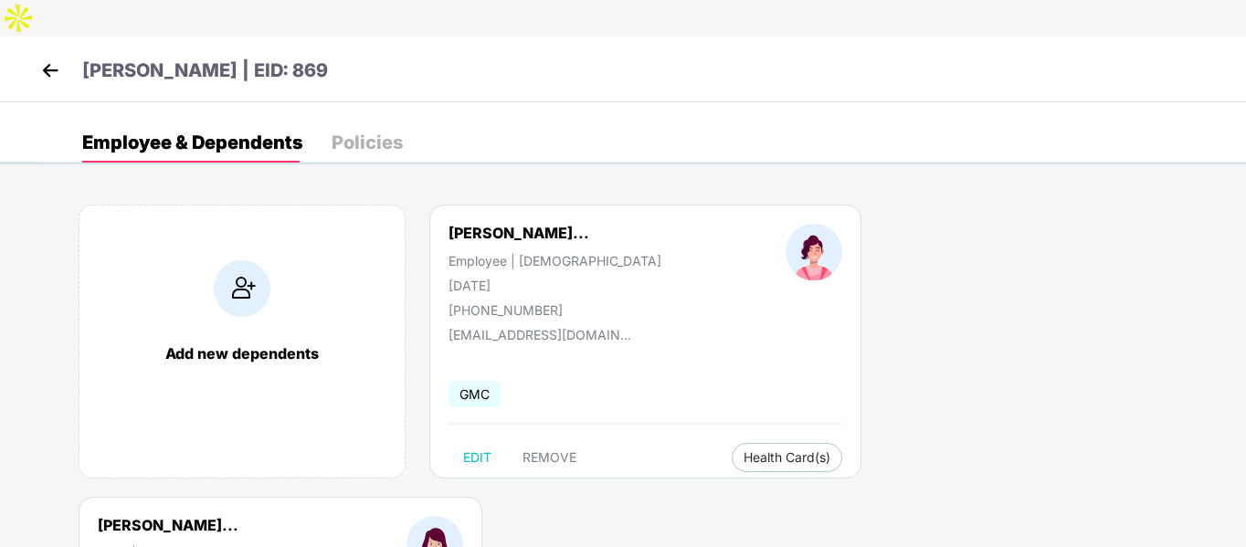
click at [49, 57] on img at bounding box center [50, 70] width 27 height 27
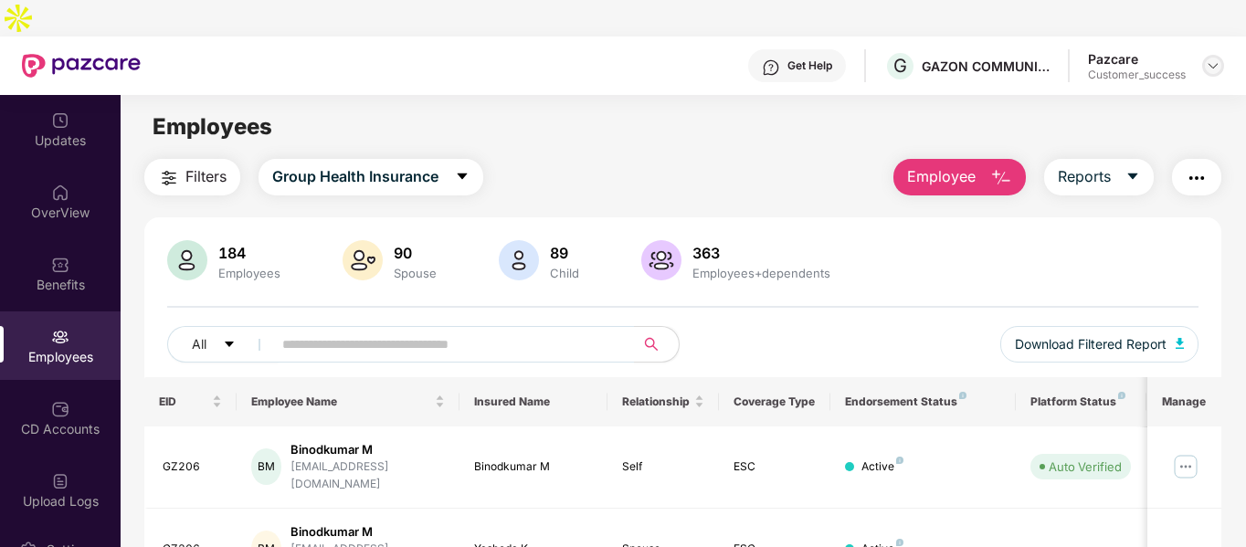
click at [1208, 58] on img at bounding box center [1213, 65] width 15 height 15
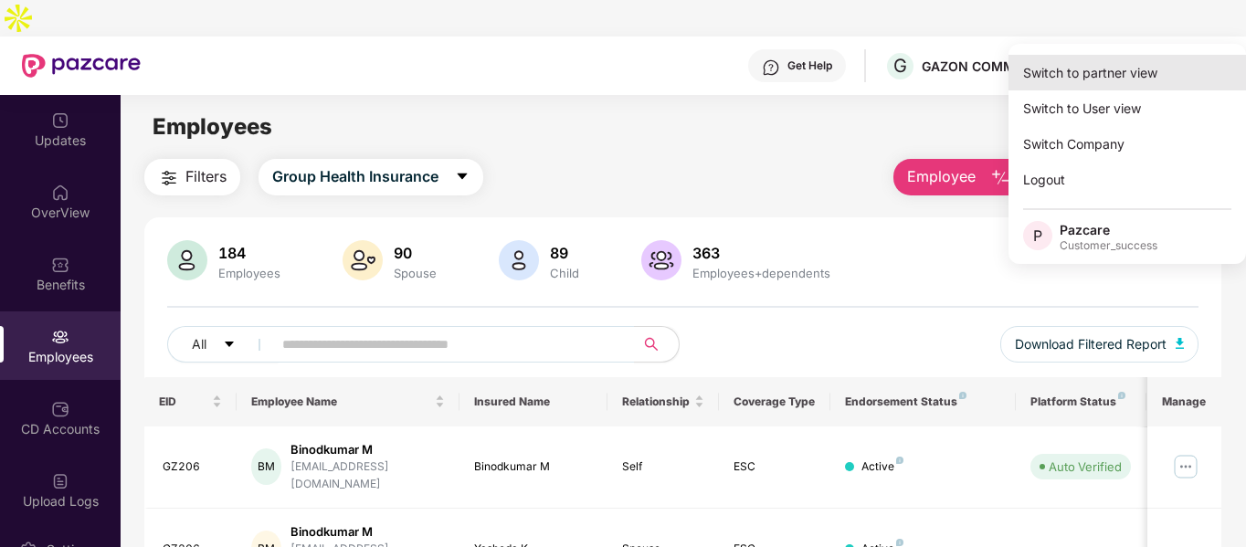
click at [1065, 81] on div "Switch to partner view" at bounding box center [1128, 73] width 238 height 36
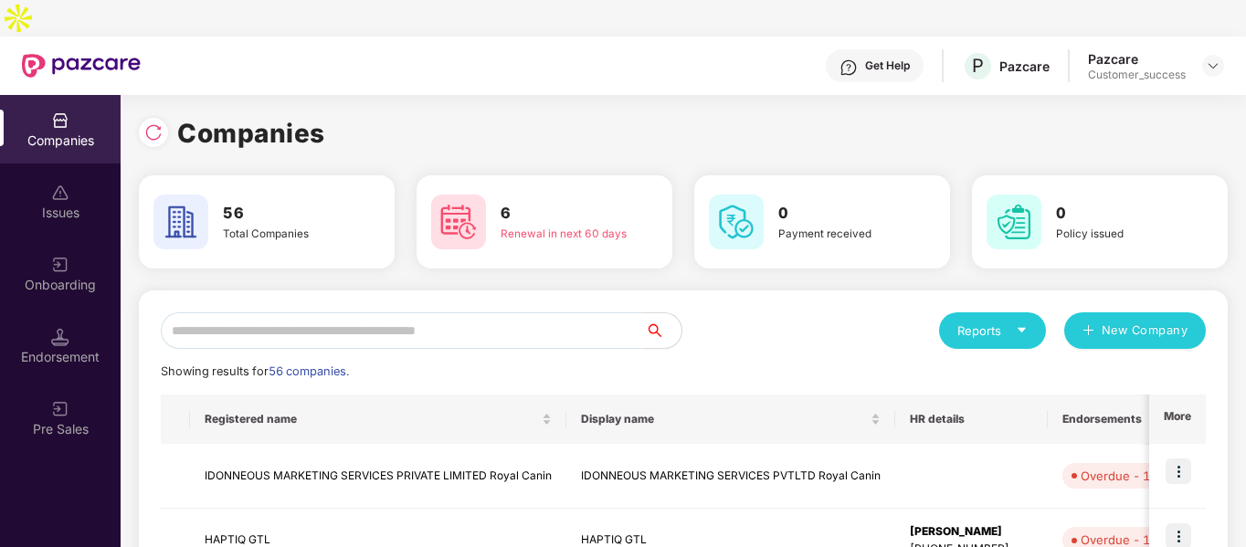
click at [502, 312] on input "text" at bounding box center [403, 330] width 484 height 37
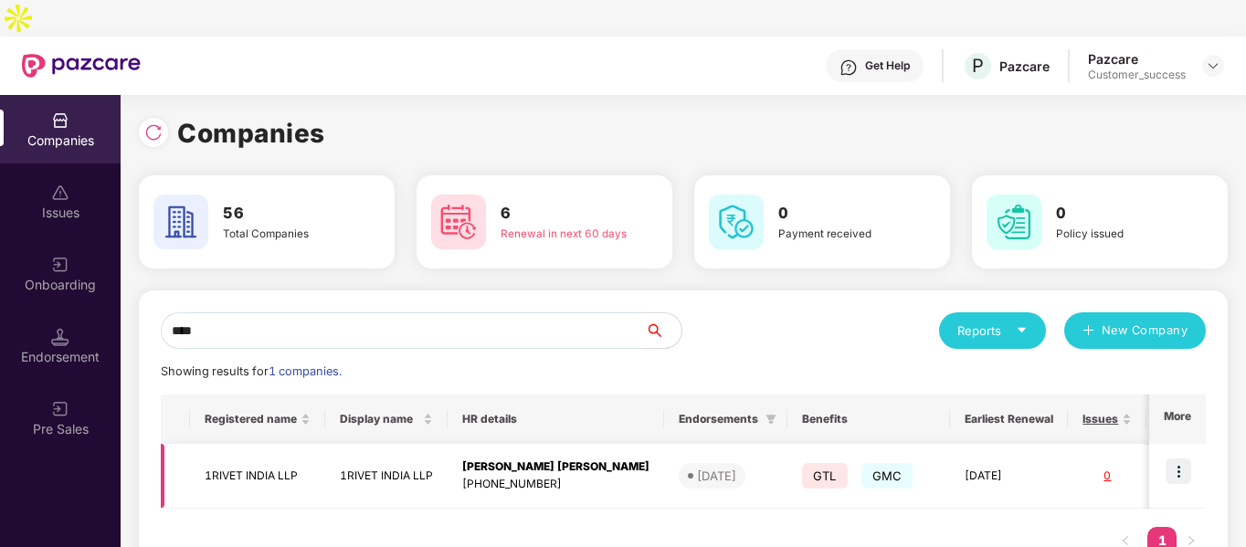
type input "****"
click at [1178, 459] on img at bounding box center [1179, 472] width 26 height 26
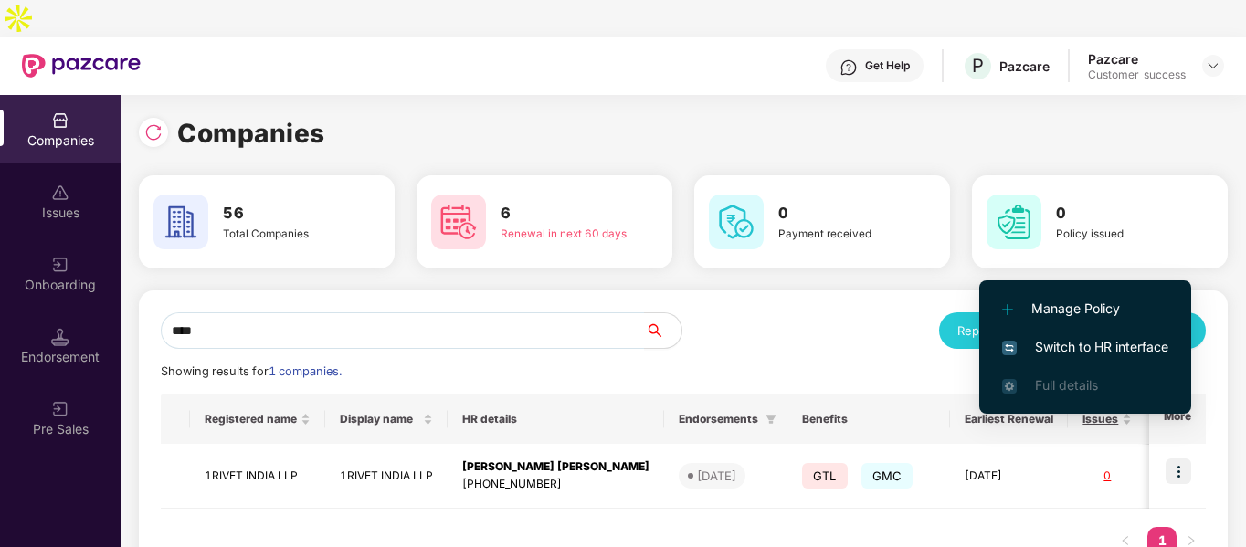
click at [1029, 349] on span "Switch to HR interface" at bounding box center [1085, 347] width 166 height 20
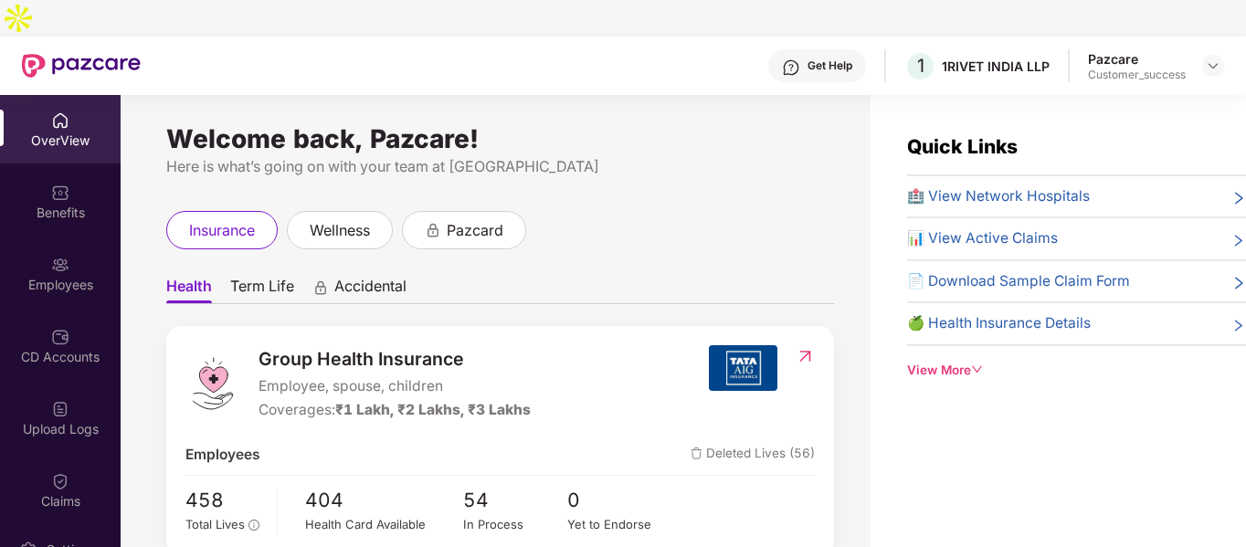
click at [56, 276] on div "Employees" at bounding box center [60, 285] width 121 height 18
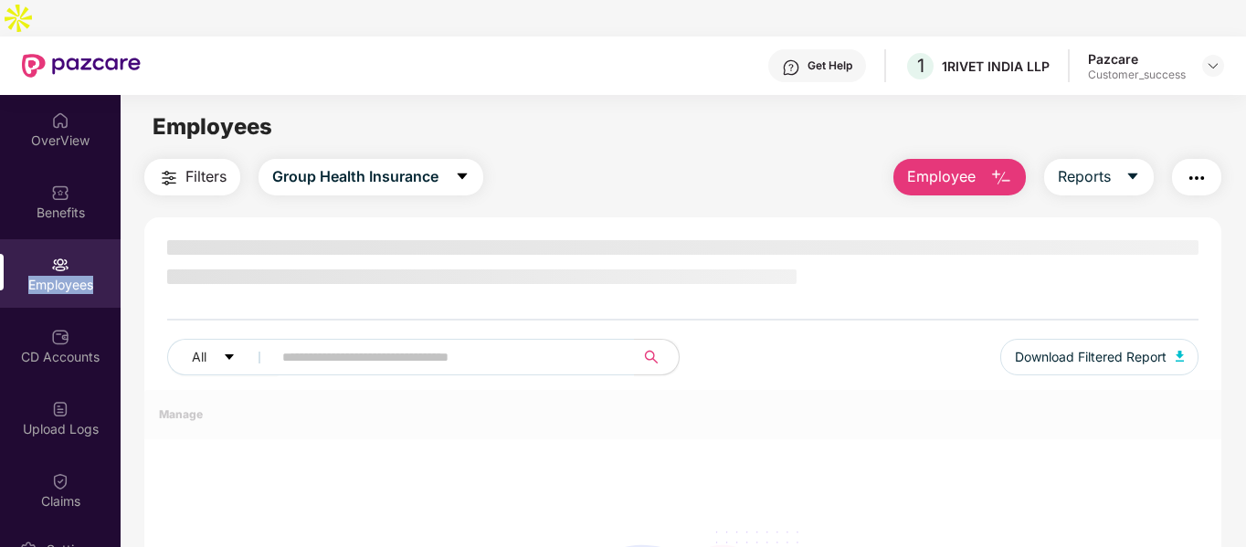
click at [56, 276] on div "Employees" at bounding box center [60, 285] width 121 height 18
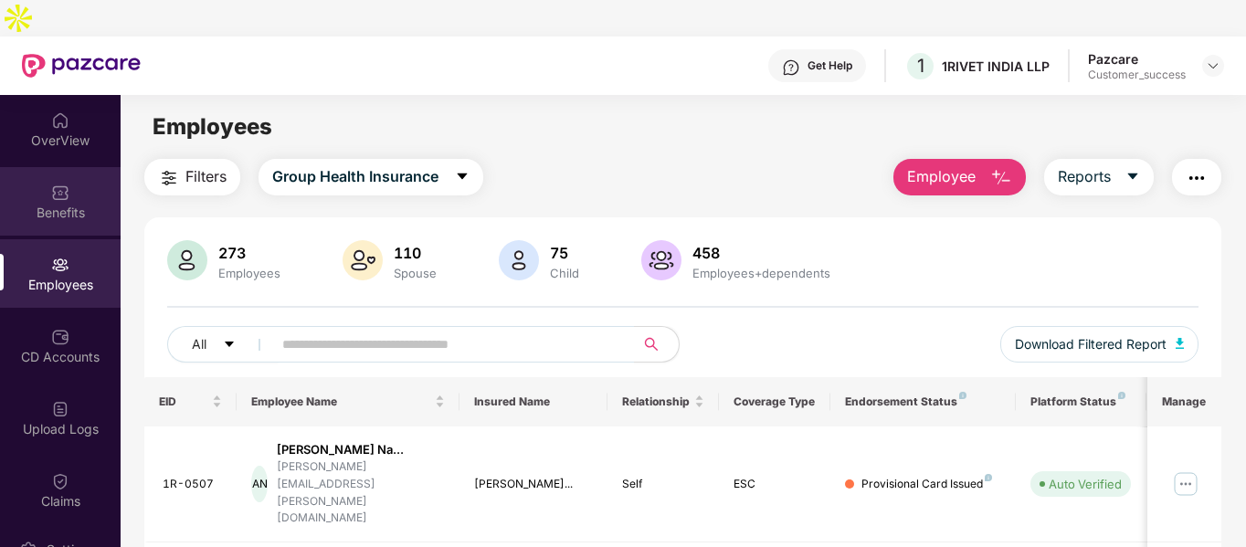
click at [58, 193] on div "Benefits" at bounding box center [60, 201] width 121 height 69
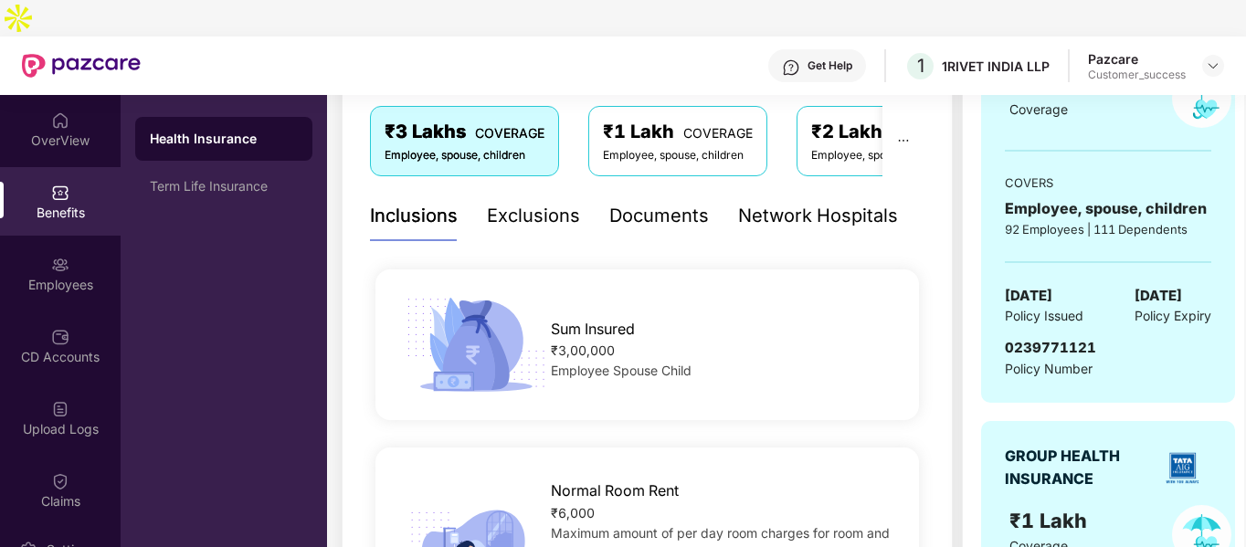
scroll to position [308, 0]
click at [1036, 338] on span "0239771121" at bounding box center [1050, 346] width 91 height 17
copy span "0239771121"
